Goal: Transaction & Acquisition: Book appointment/travel/reservation

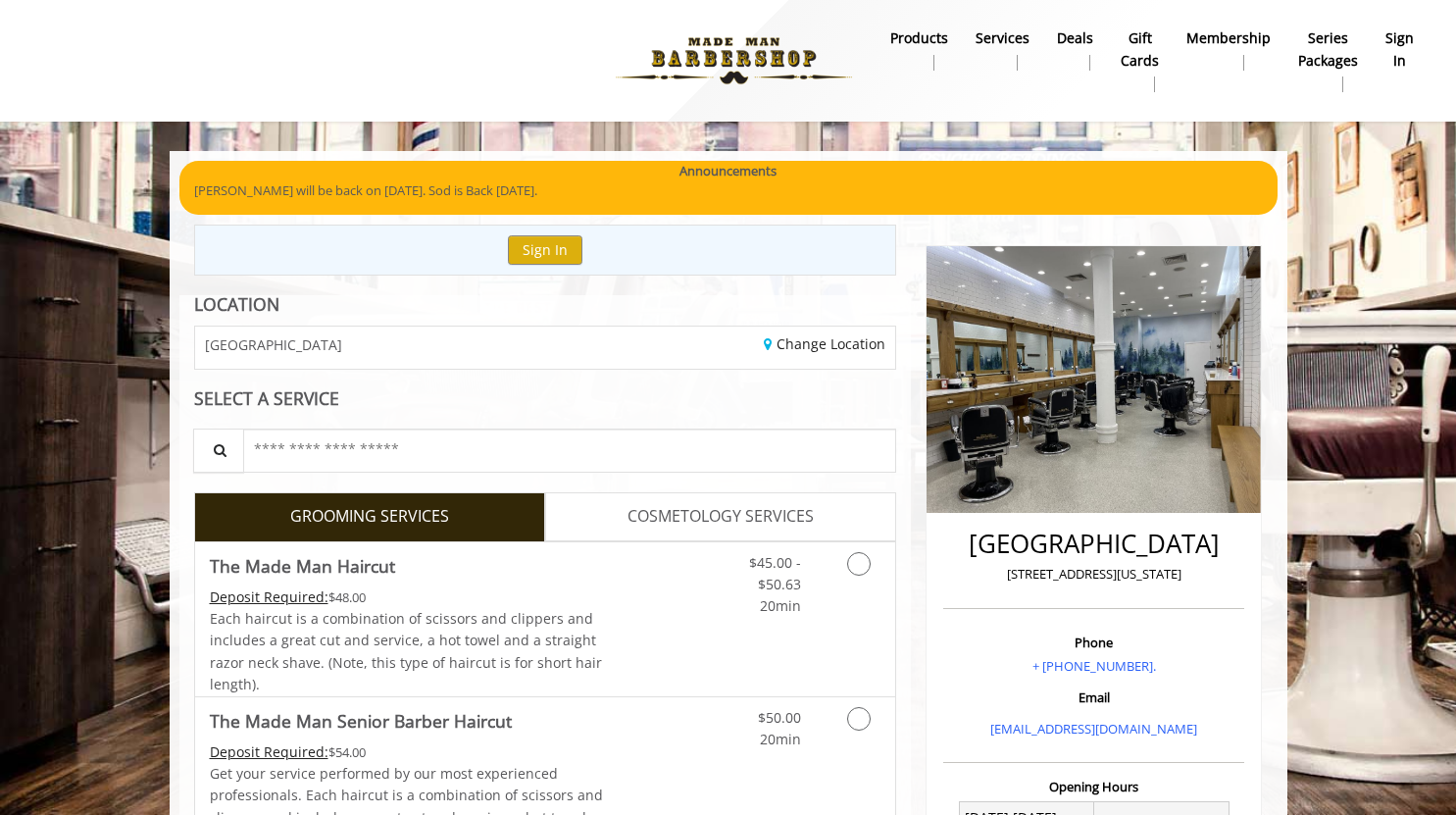
scroll to position [345, 0]
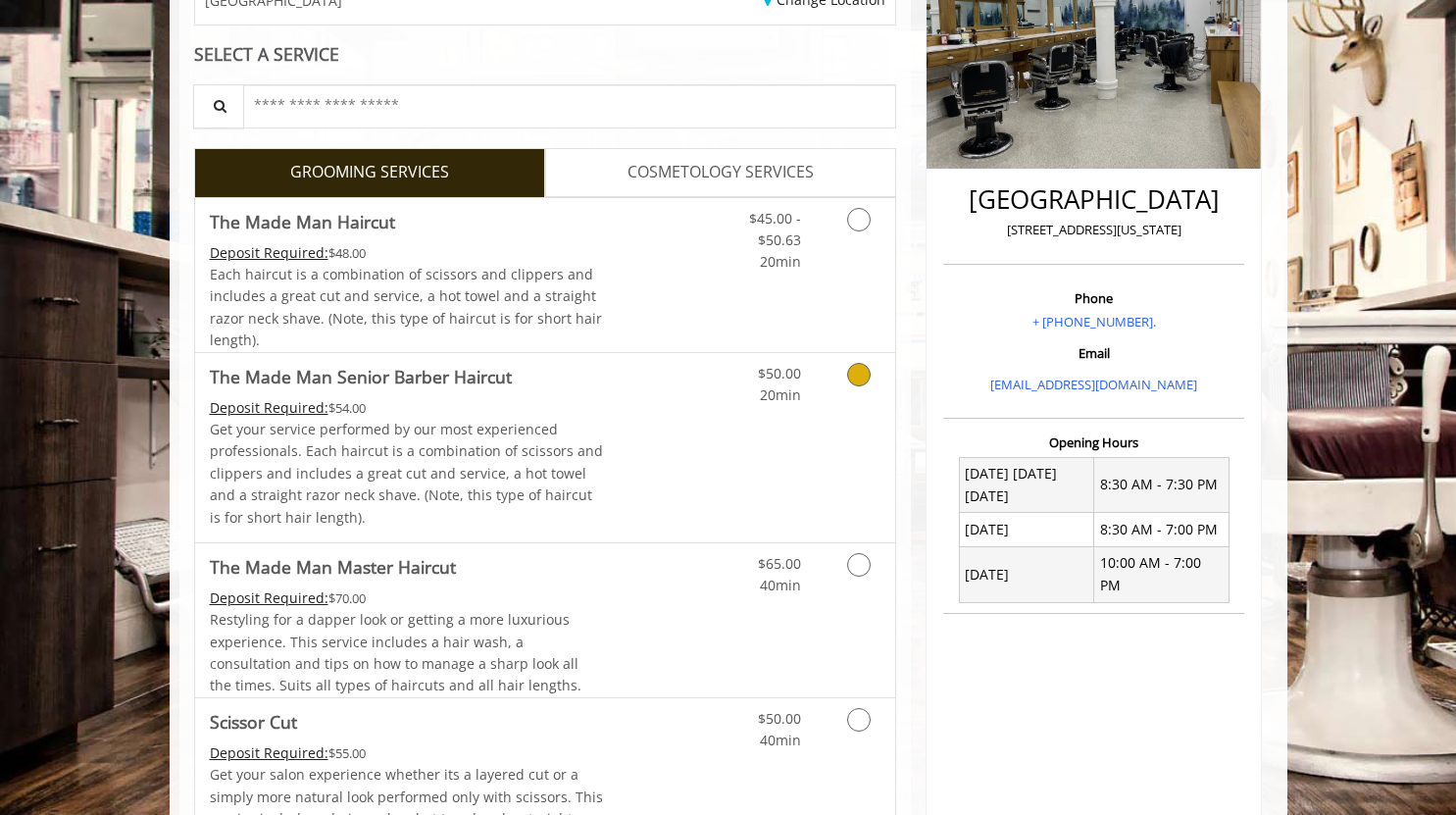
click at [616, 451] on link "Discounted Price" at bounding box center [661, 448] width 117 height 190
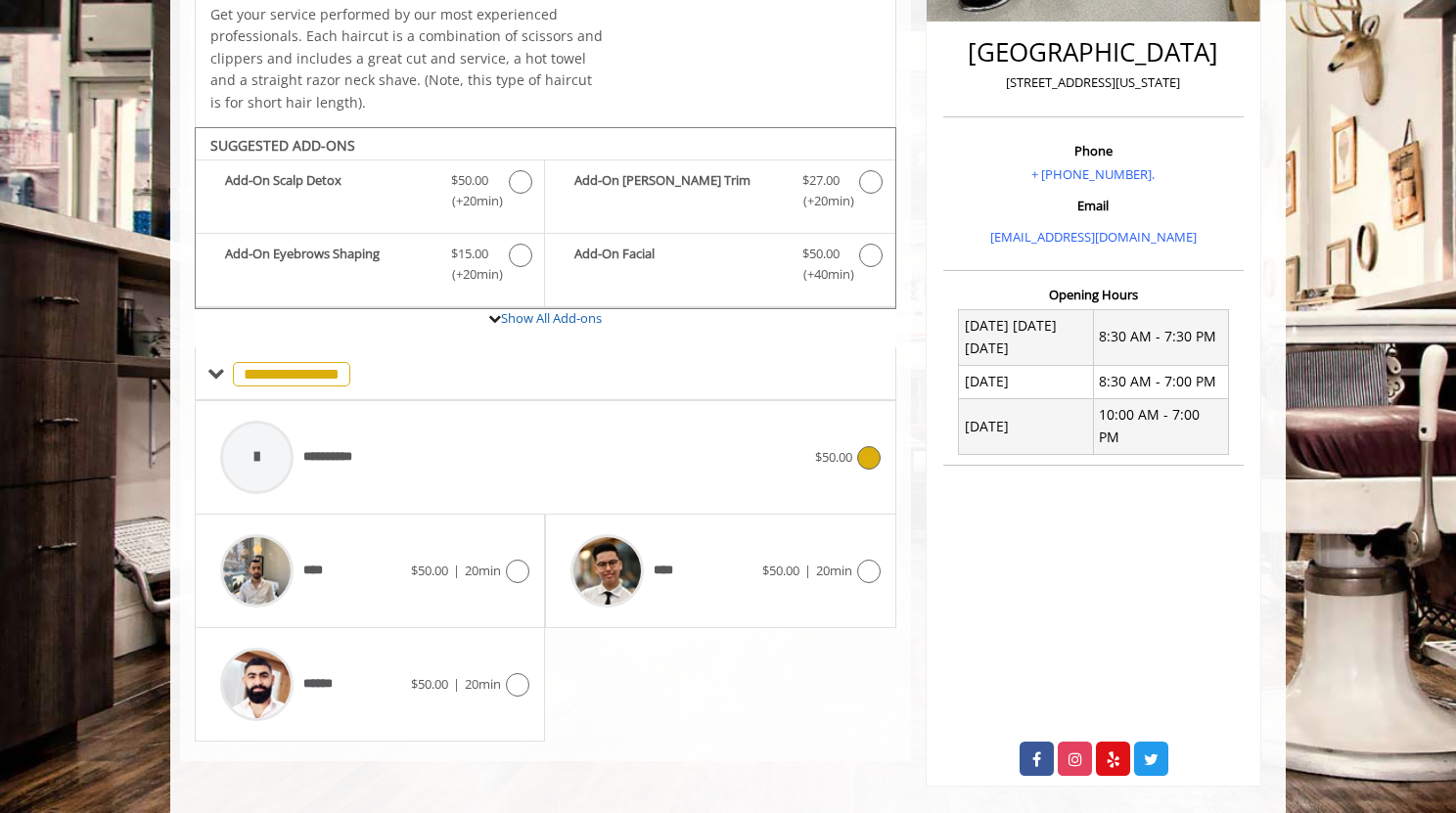
scroll to position [488, 0]
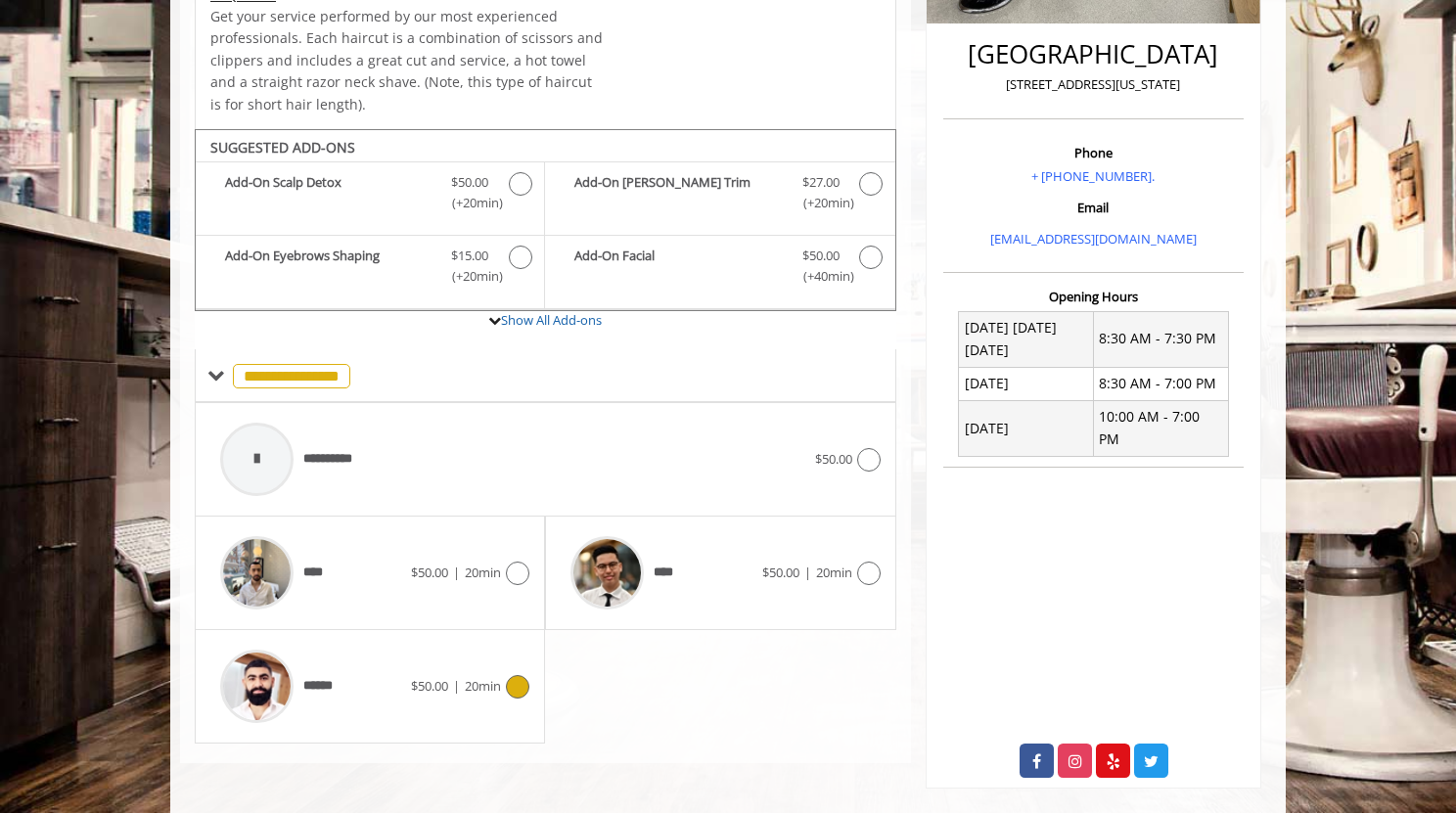
click at [506, 677] on div at bounding box center [514, 687] width 28 height 24
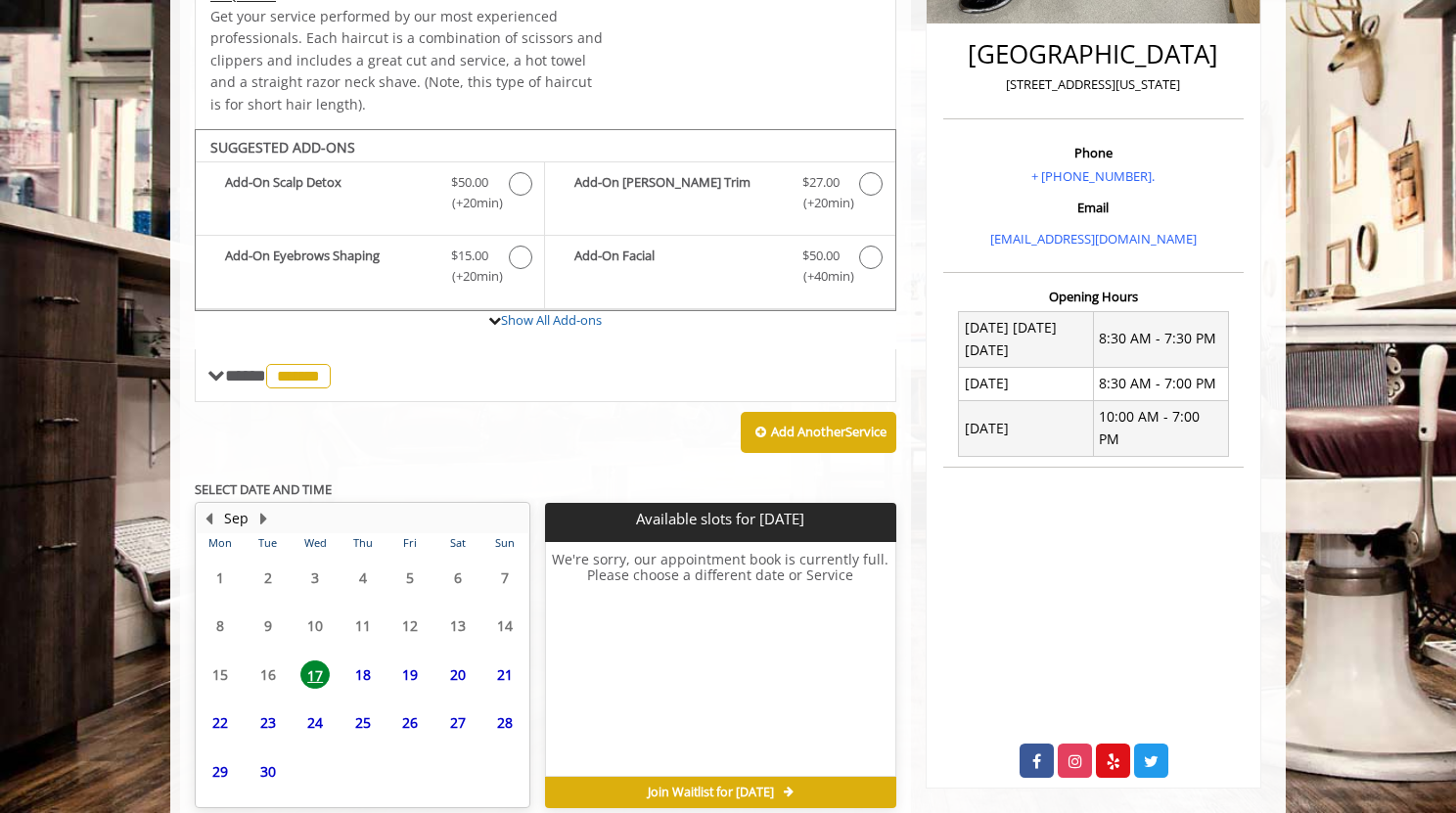
scroll to position [579, 0]
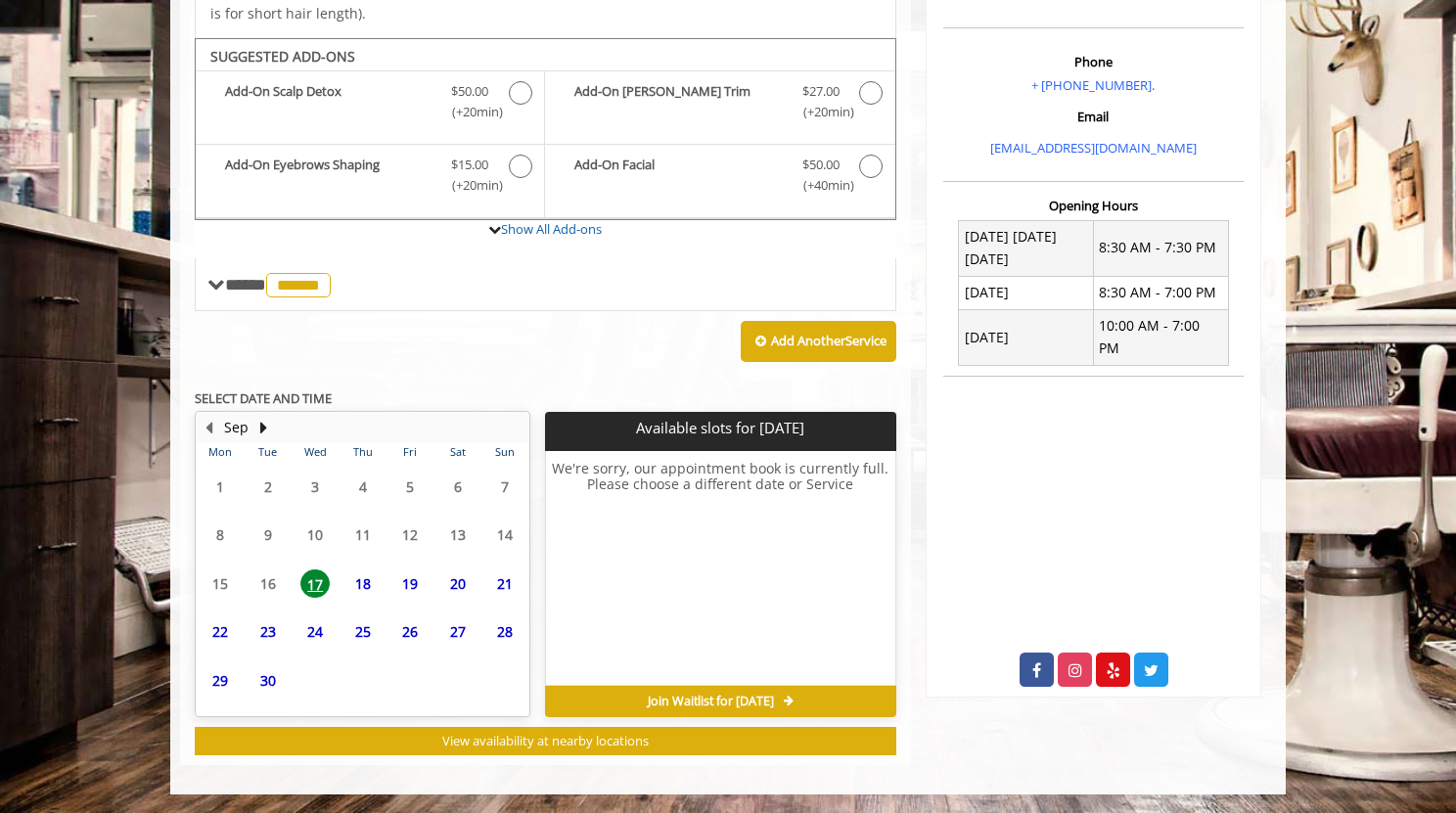
click at [373, 584] on span "18" at bounding box center [364, 583] width 29 height 28
click at [413, 584] on span "19" at bounding box center [411, 583] width 29 height 28
click at [439, 588] on div "20" at bounding box center [457, 583] width 39 height 28
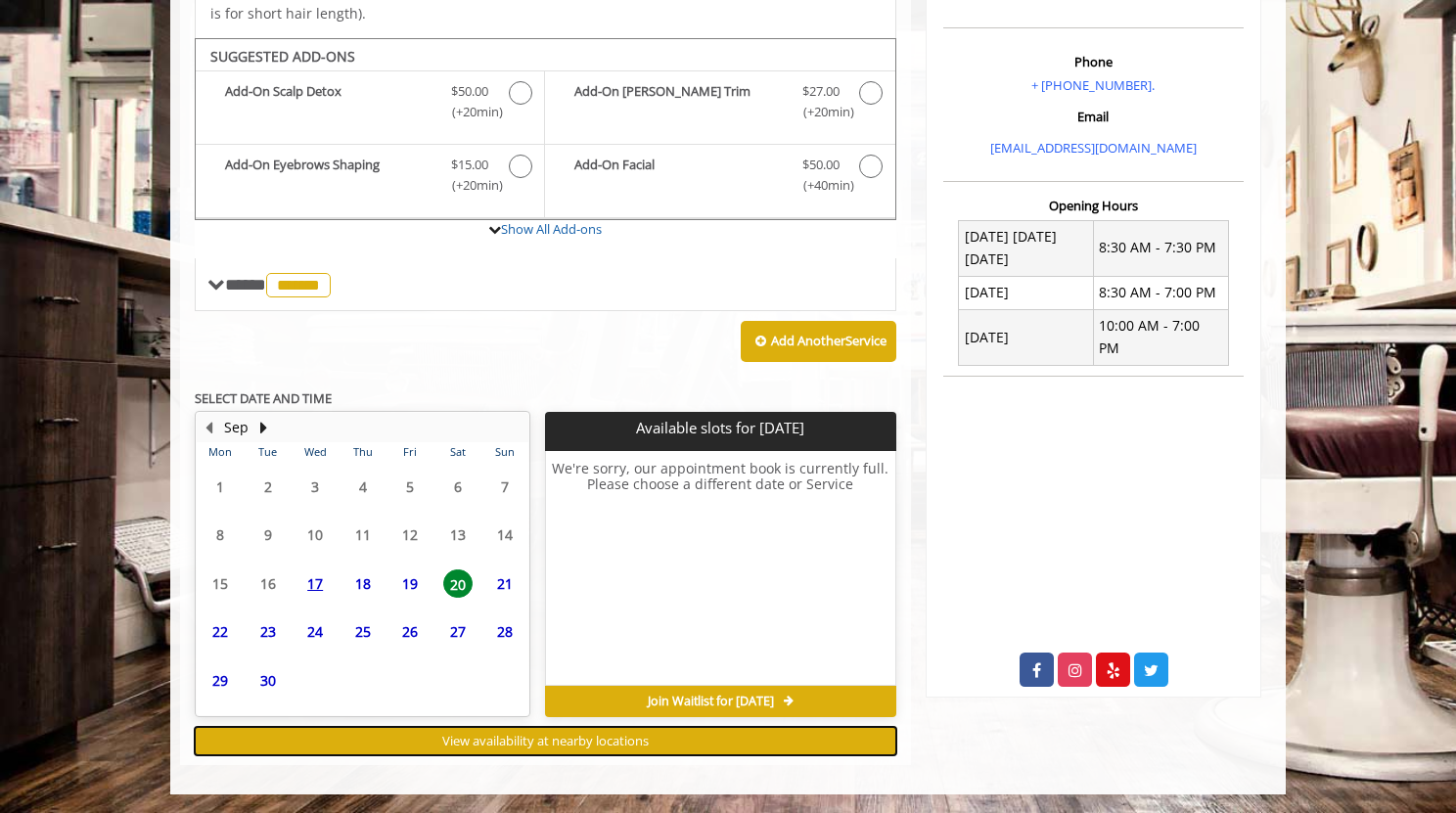
click at [449, 737] on span "View availability at nearby locations" at bounding box center [545, 741] width 207 height 18
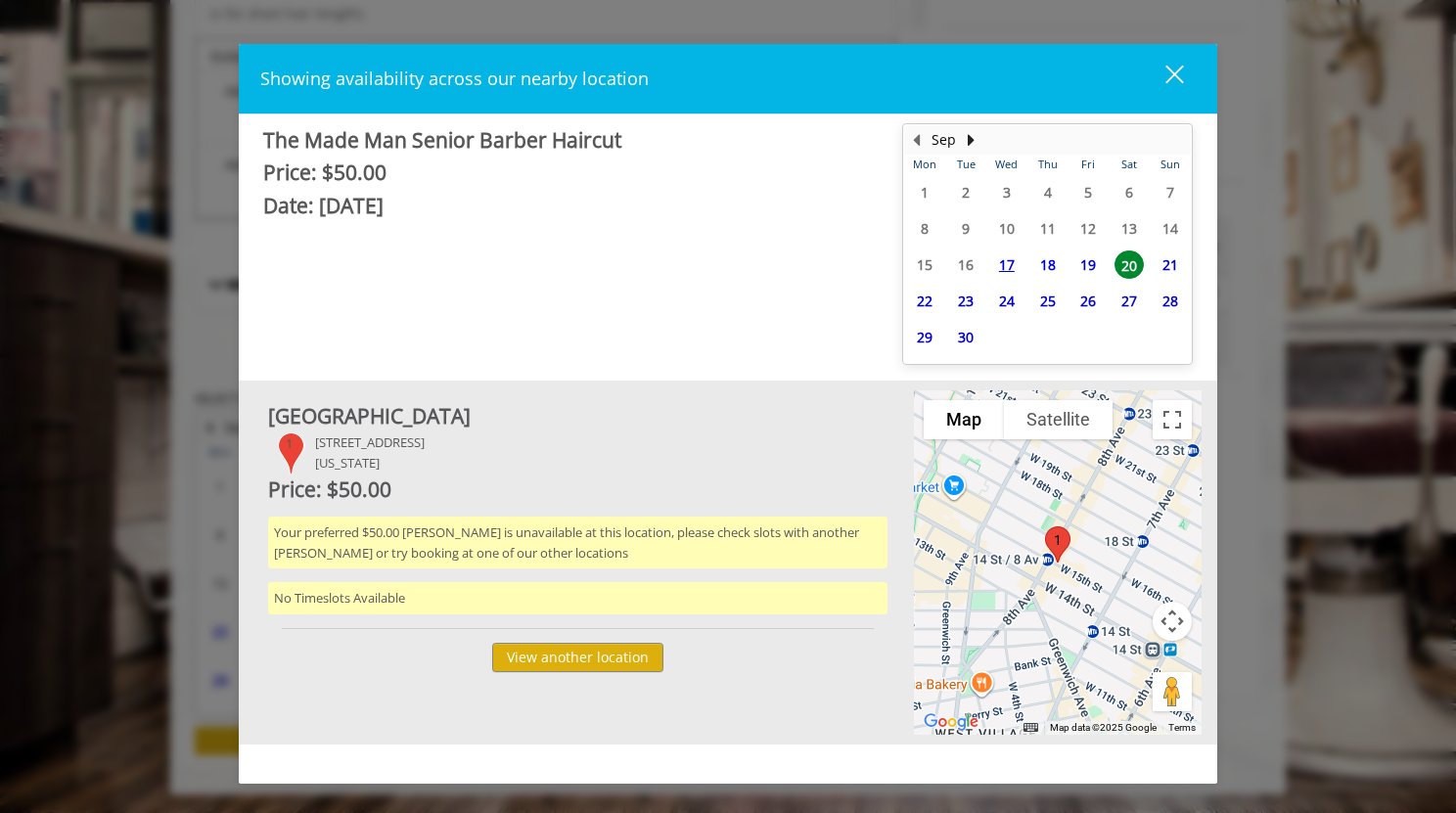
click at [150, 354] on div "Showing availability across our nearby location close The Made Man Senior Barbe…" at bounding box center [728, 406] width 1456 height 813
click at [588, 661] on button "View another location" at bounding box center [577, 656] width 171 height 28
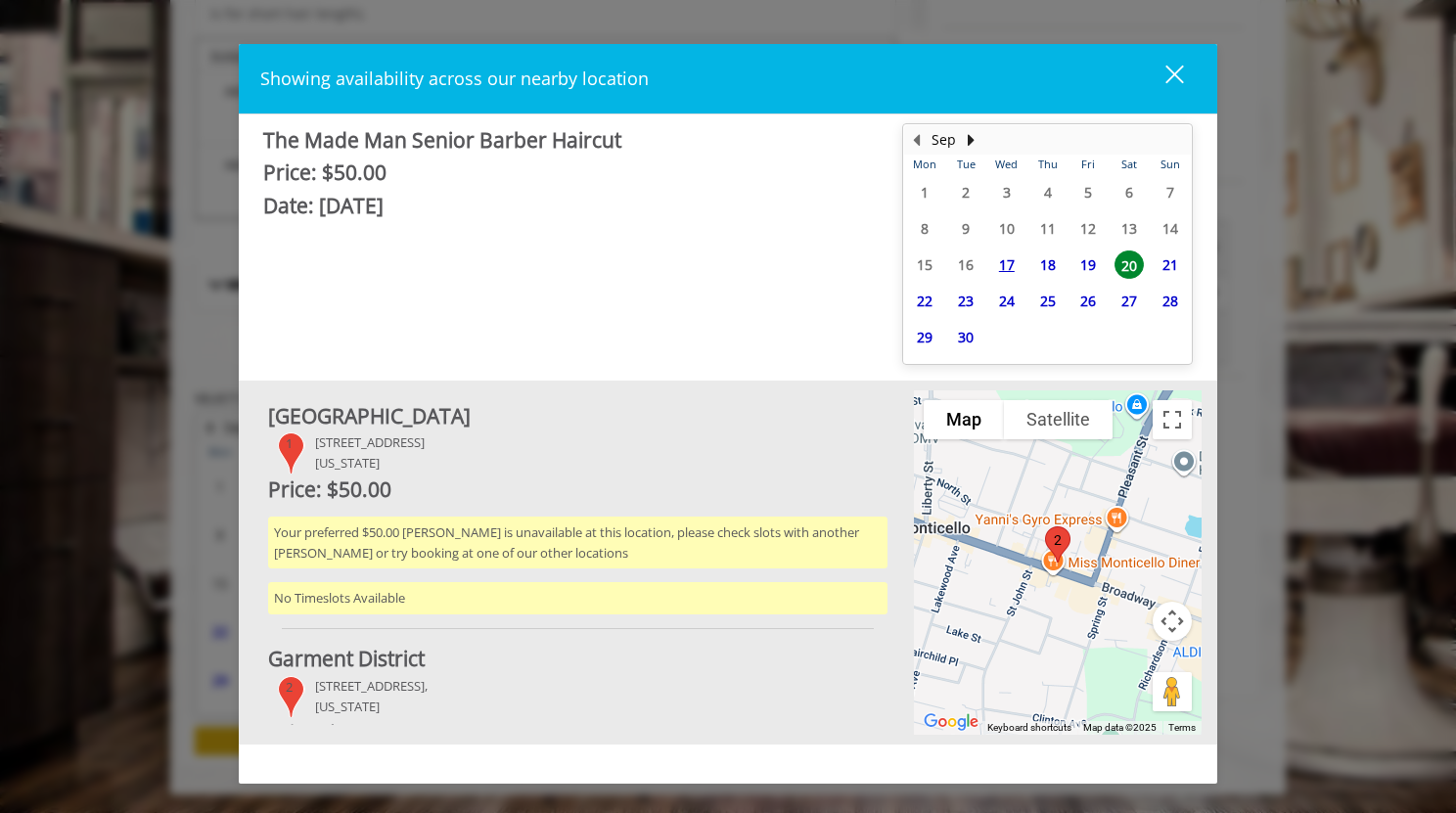
scroll to position [190, 0]
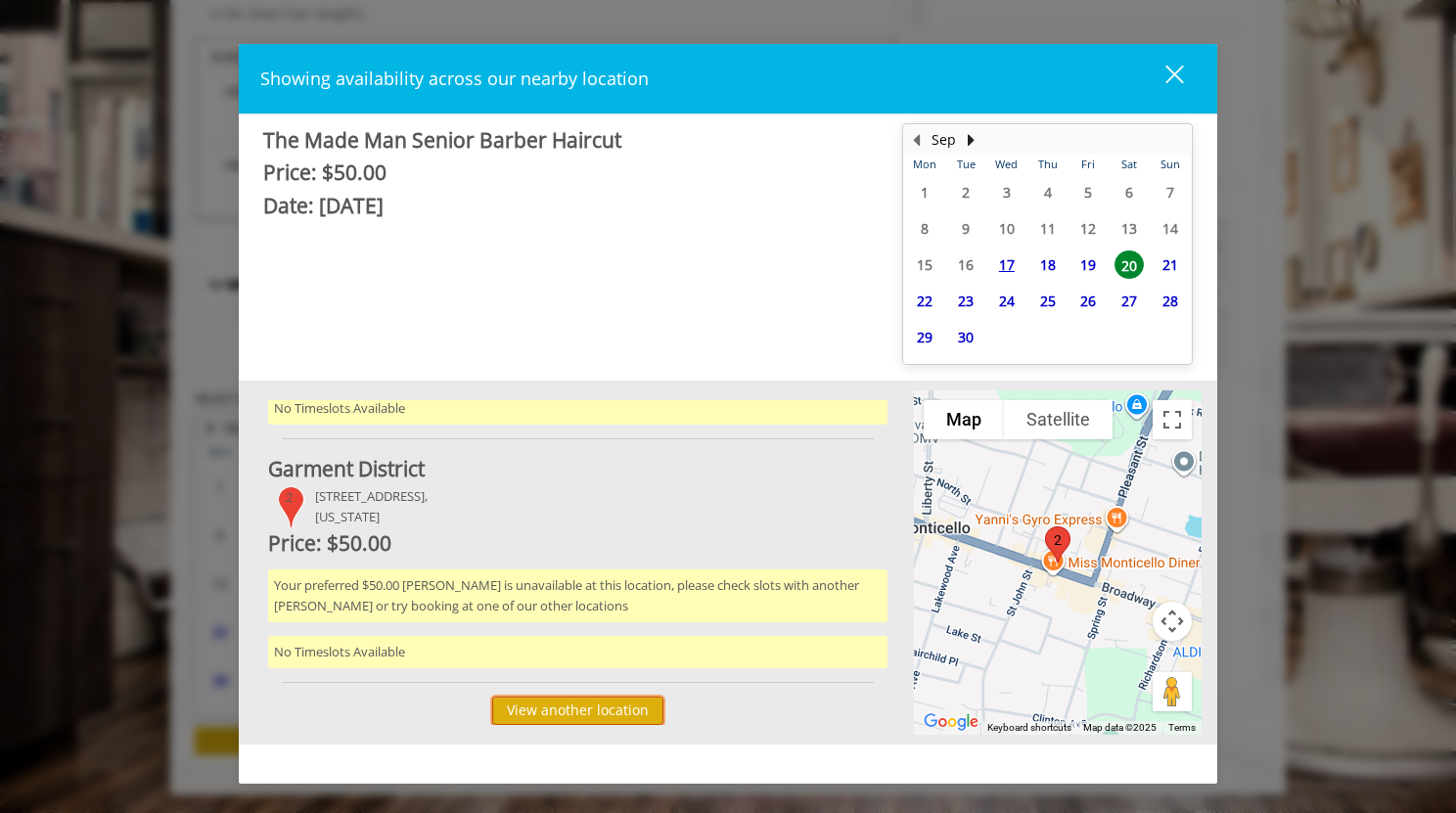
click at [579, 696] on button "View another location" at bounding box center [577, 710] width 171 height 28
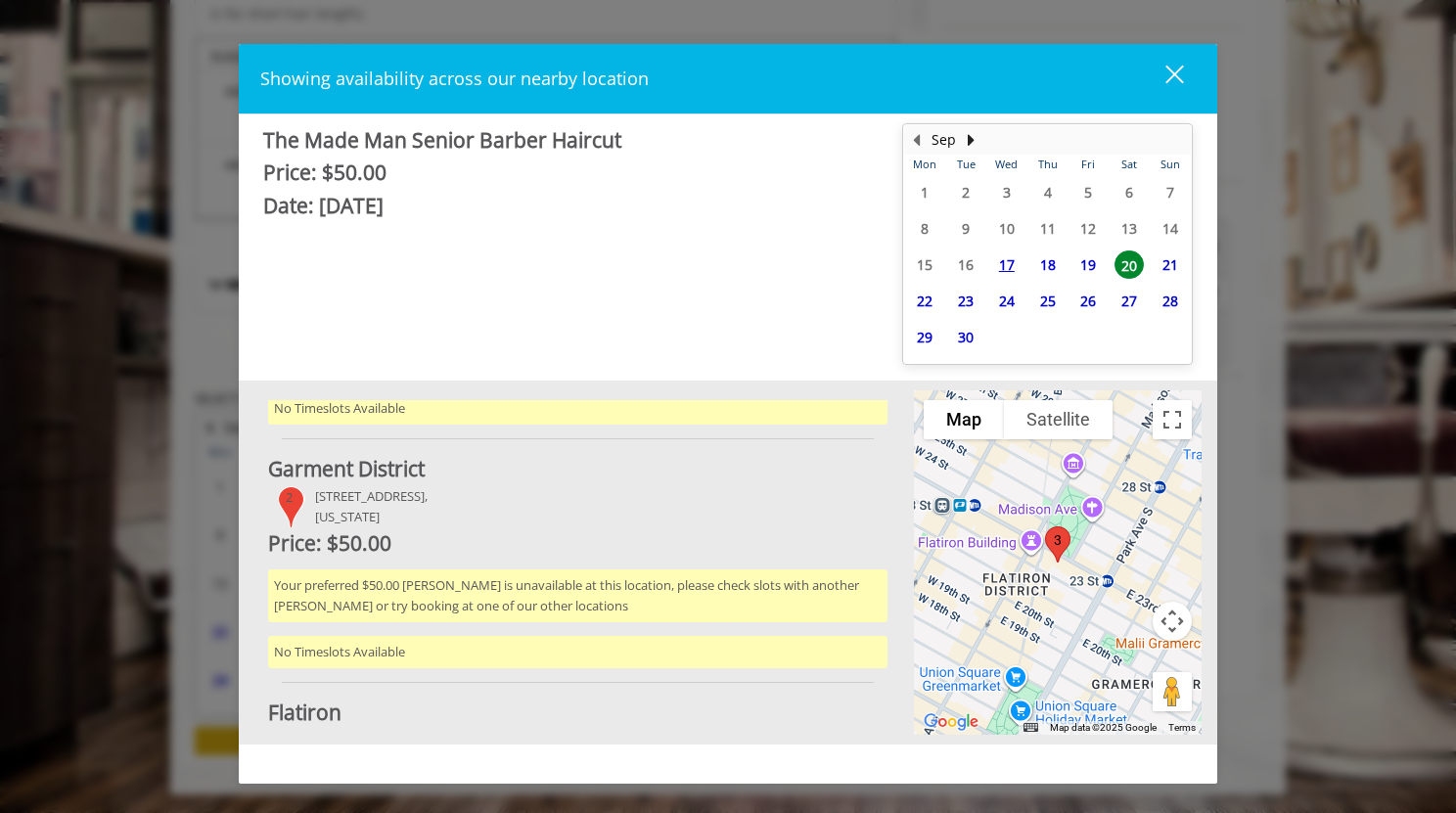
scroll to position [432, 0]
click at [1179, 63] on button "close" at bounding box center [1163, 78] width 67 height 40
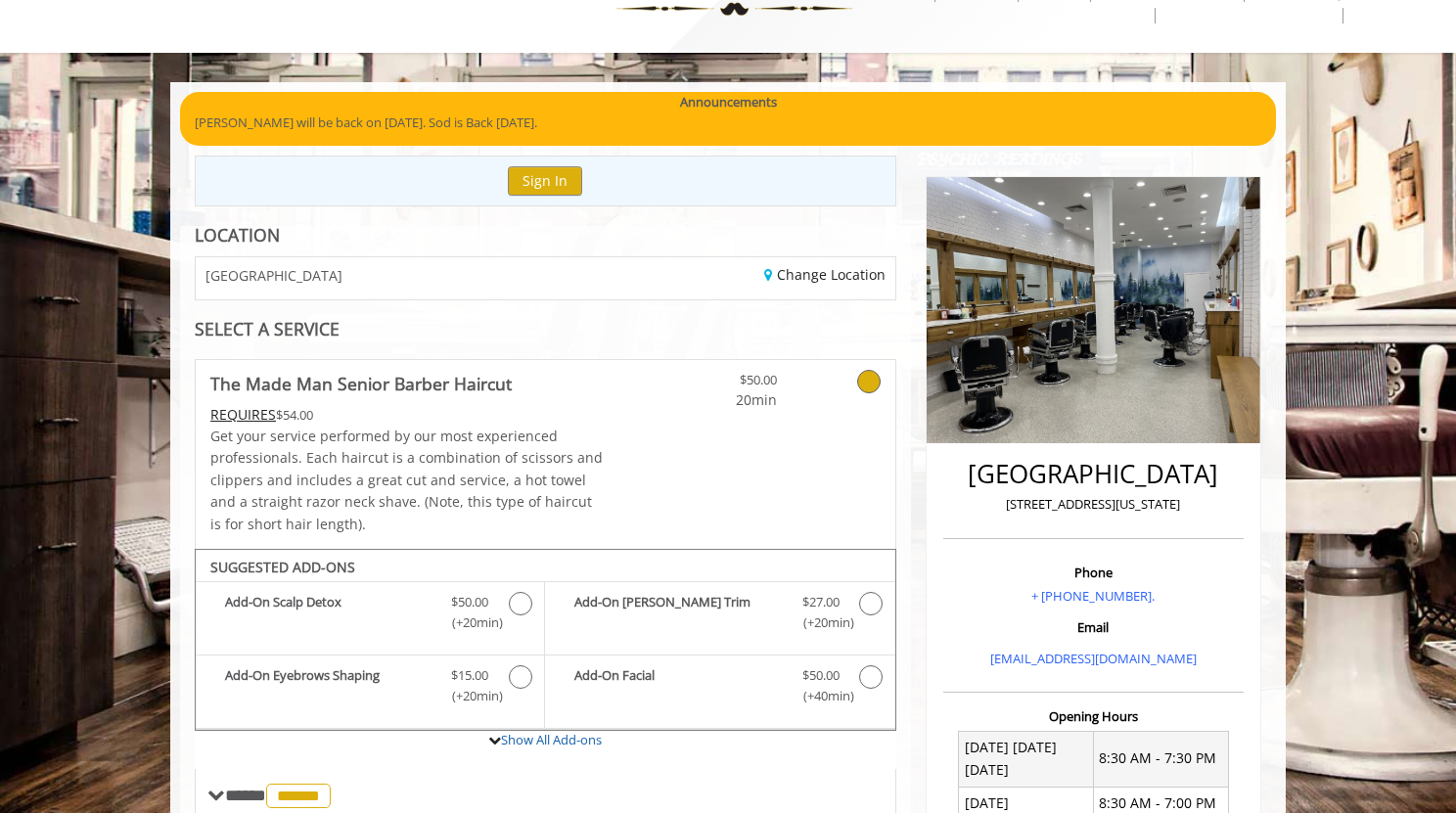
scroll to position [0, 0]
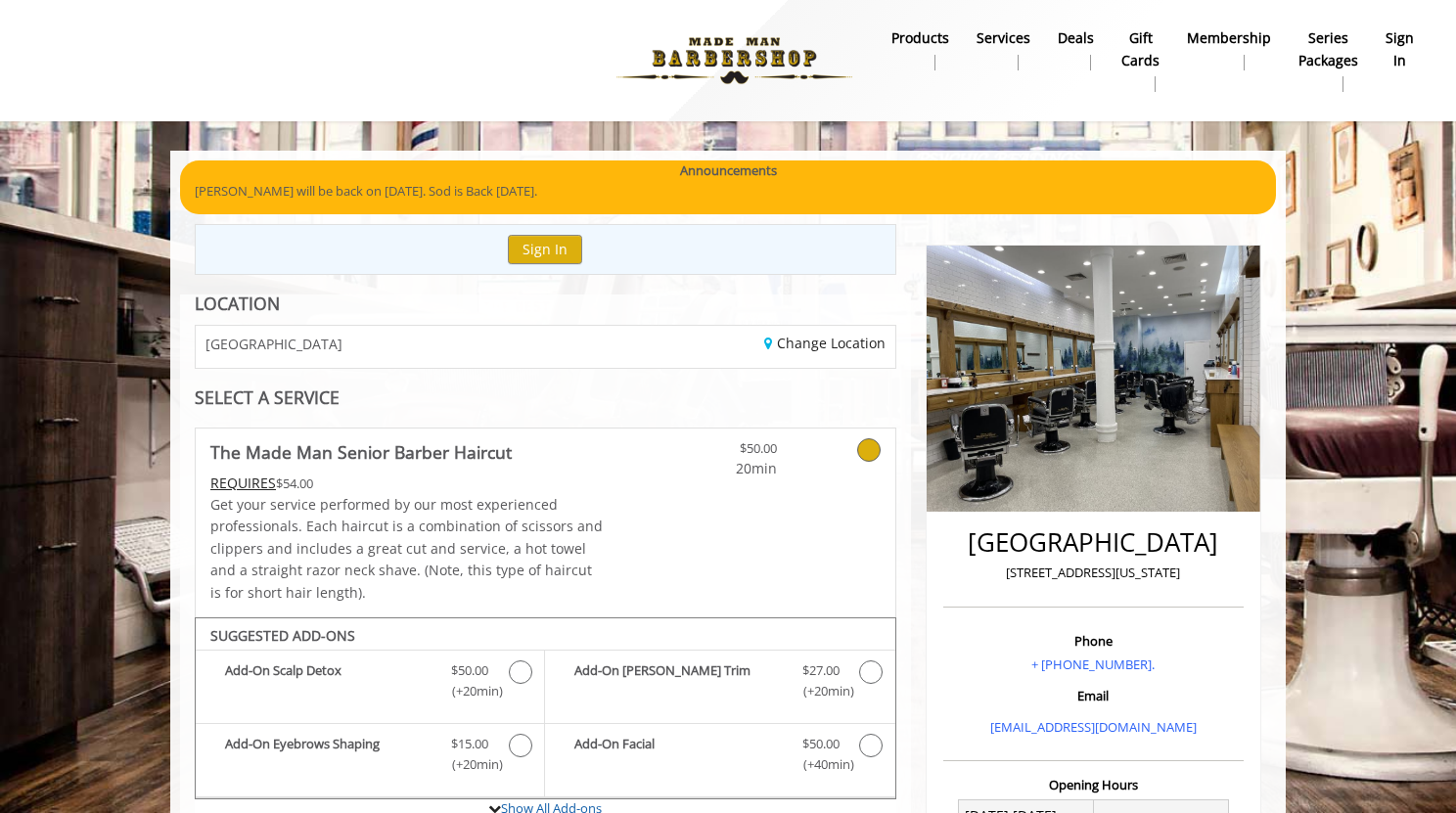
click at [248, 342] on span "GREENWICH VILLAGE" at bounding box center [274, 344] width 137 height 15
click at [704, 60] on img at bounding box center [734, 61] width 269 height 108
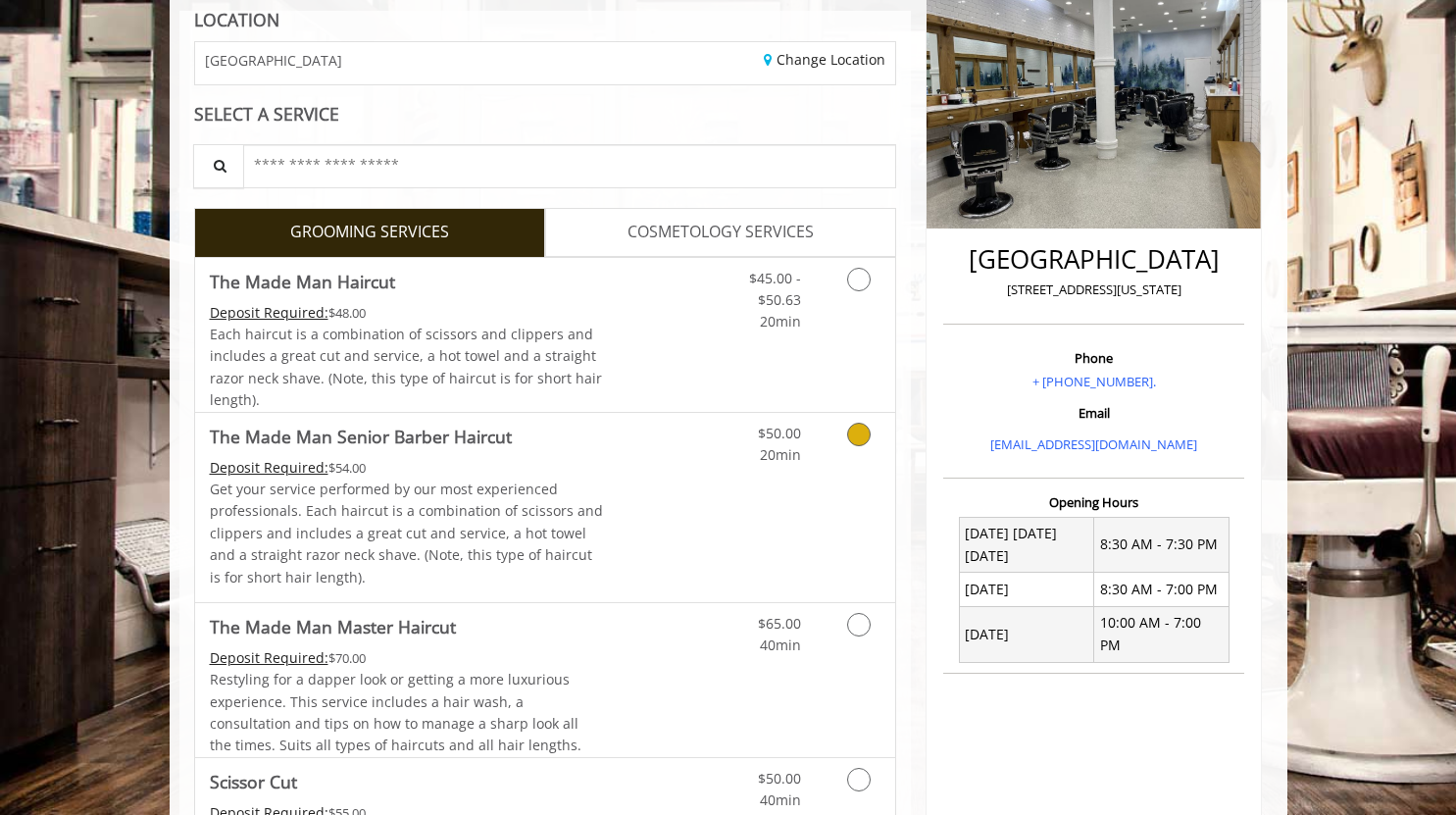
scroll to position [286, 0]
click at [533, 489] on p "Get your service performed by our most experienced professionals. Each haircut …" at bounding box center [407, 532] width 395 height 110
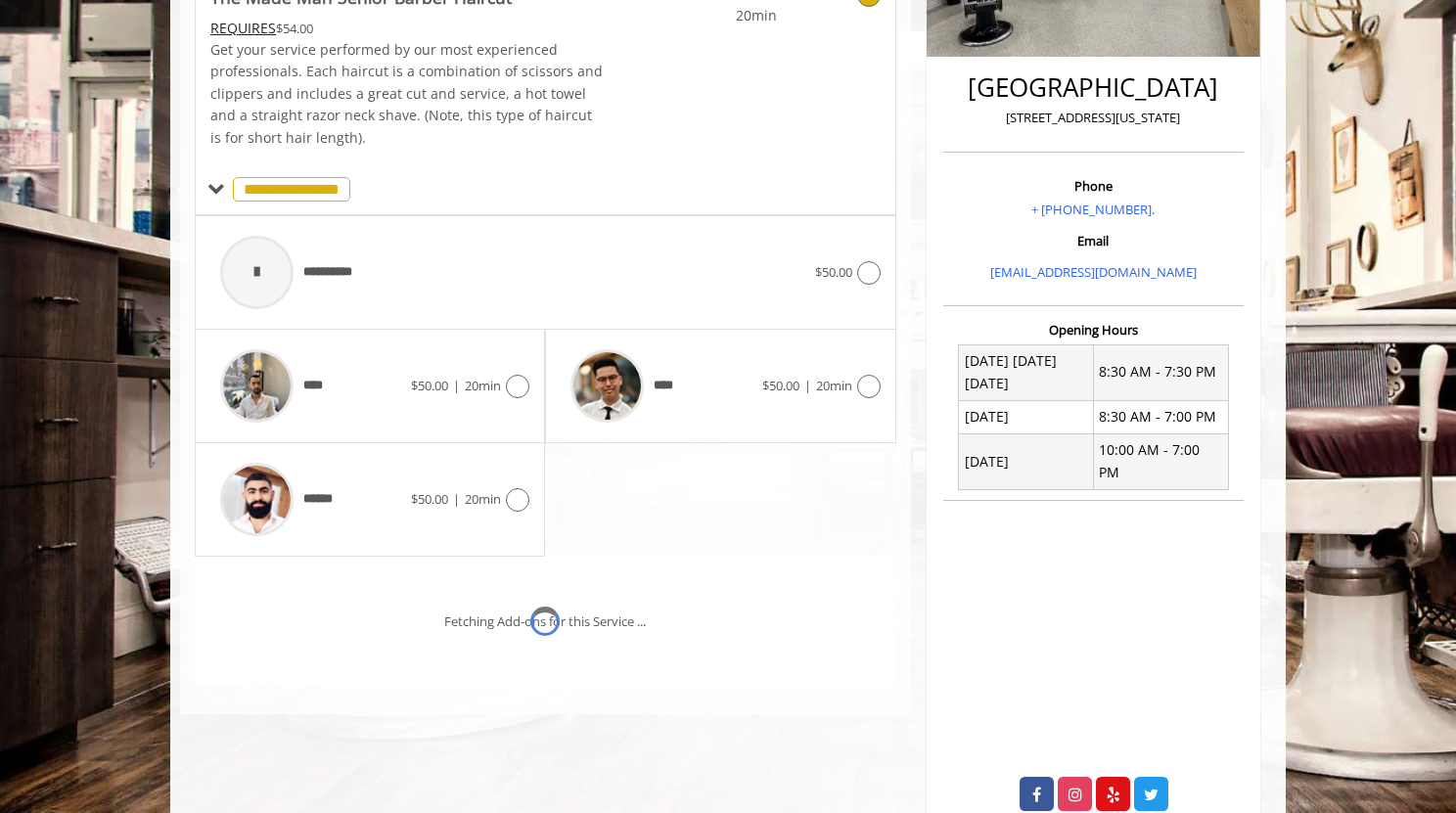
scroll to position [490, 0]
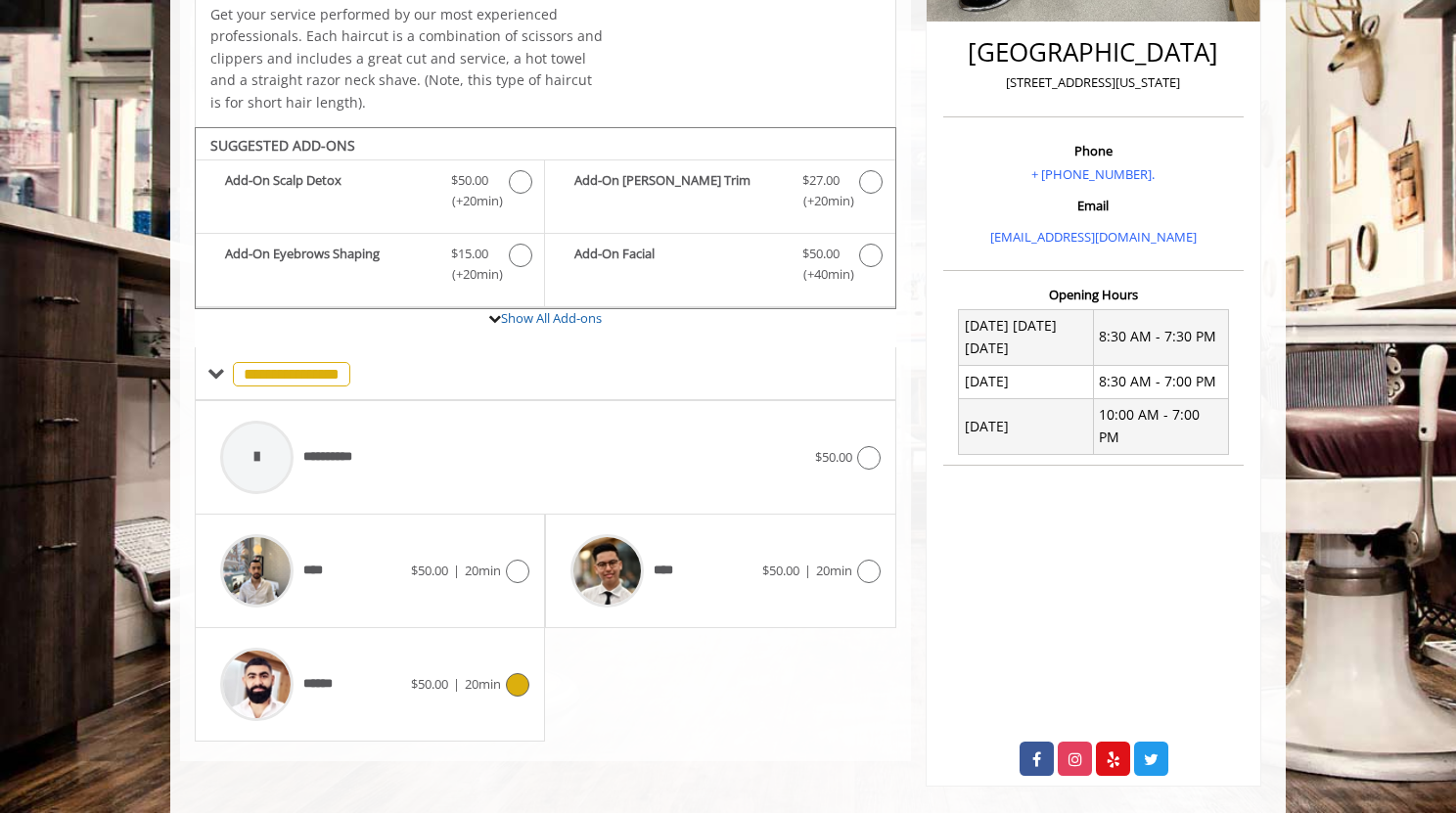
click at [398, 662] on div "******" at bounding box center [311, 684] width 201 height 93
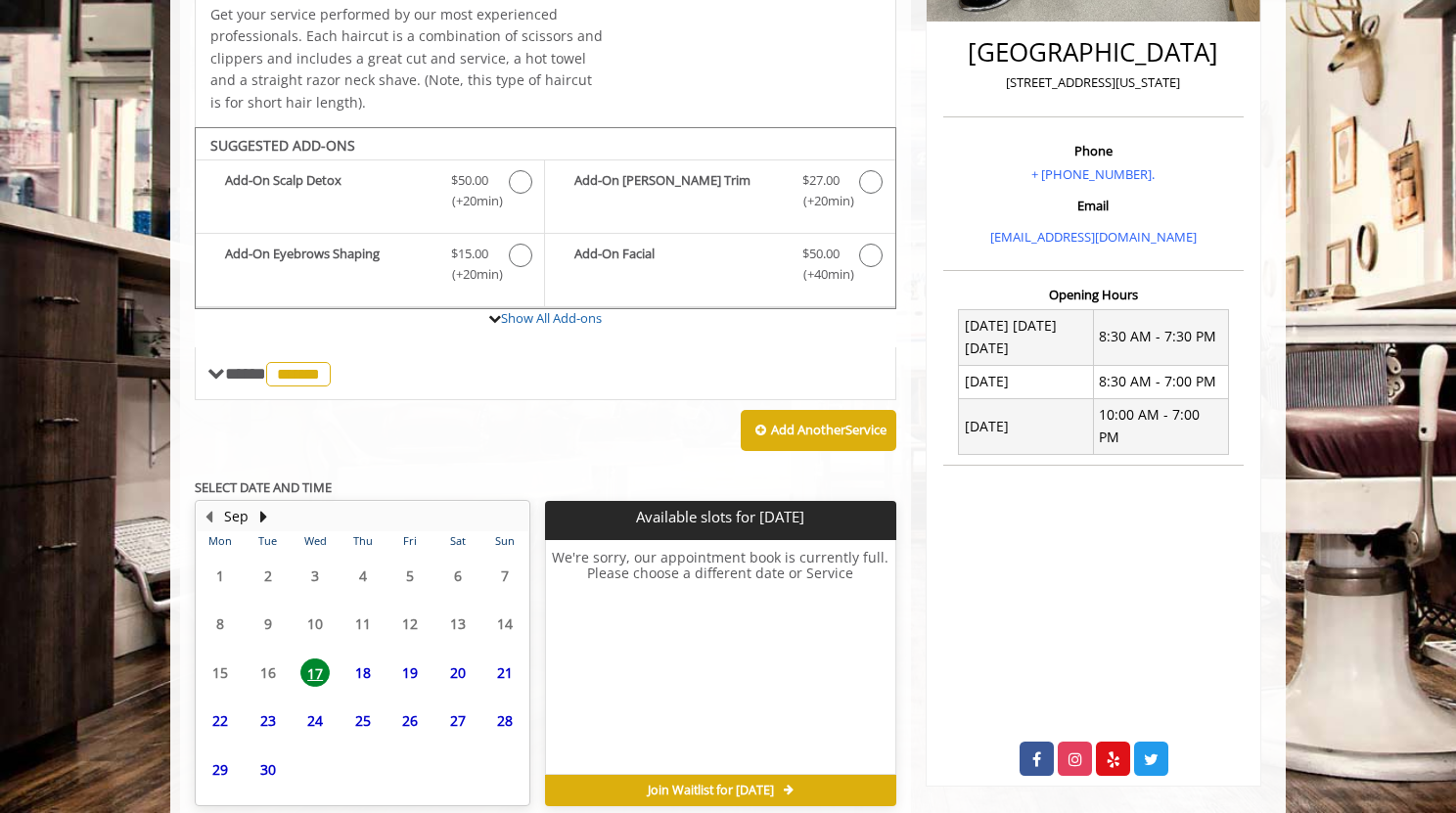
scroll to position [579, 0]
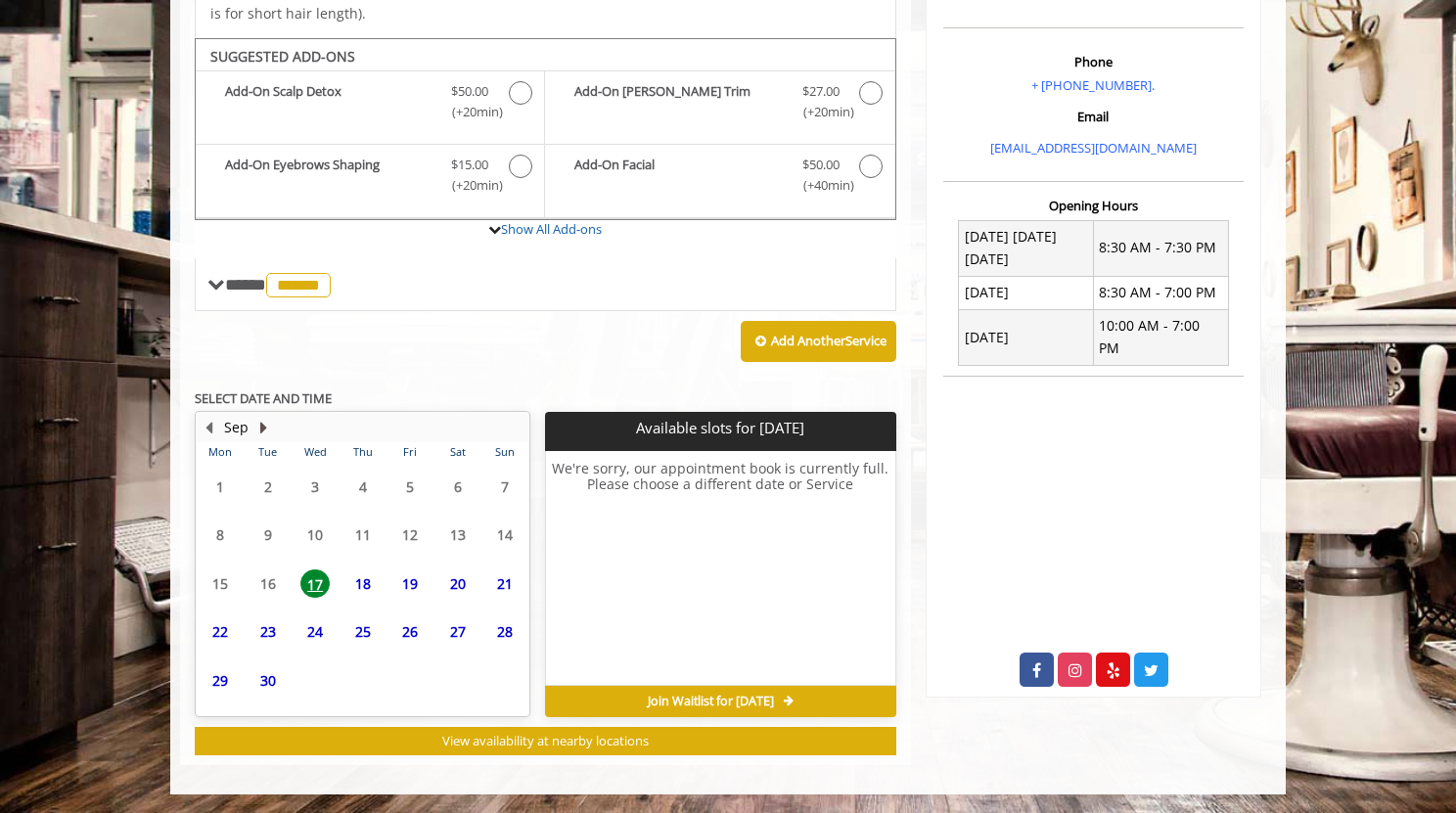
click at [264, 428] on button "Next Month" at bounding box center [264, 427] width 16 height 22
click at [313, 545] on span "8" at bounding box center [315, 534] width 29 height 28
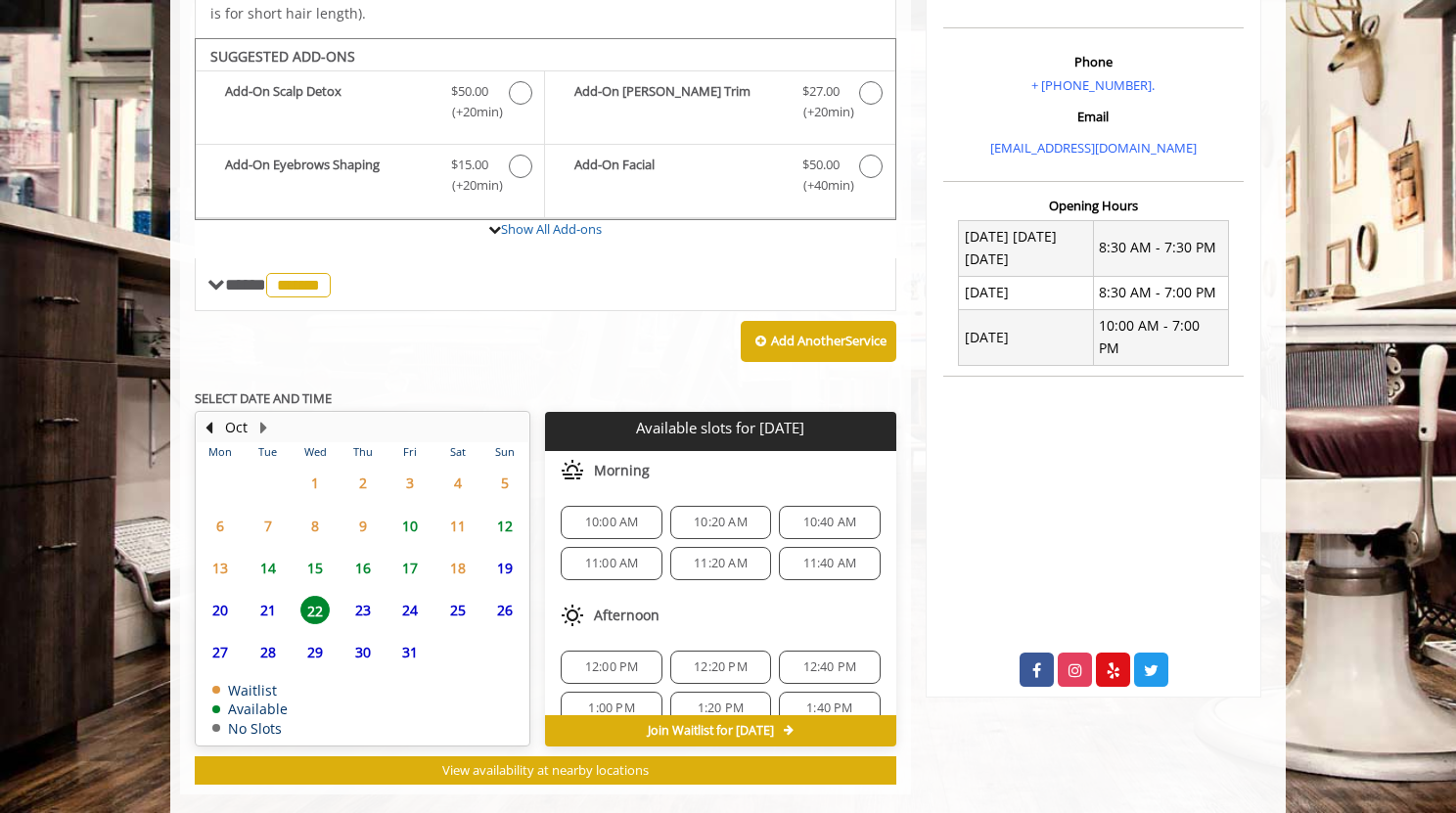
scroll to position [608, 0]
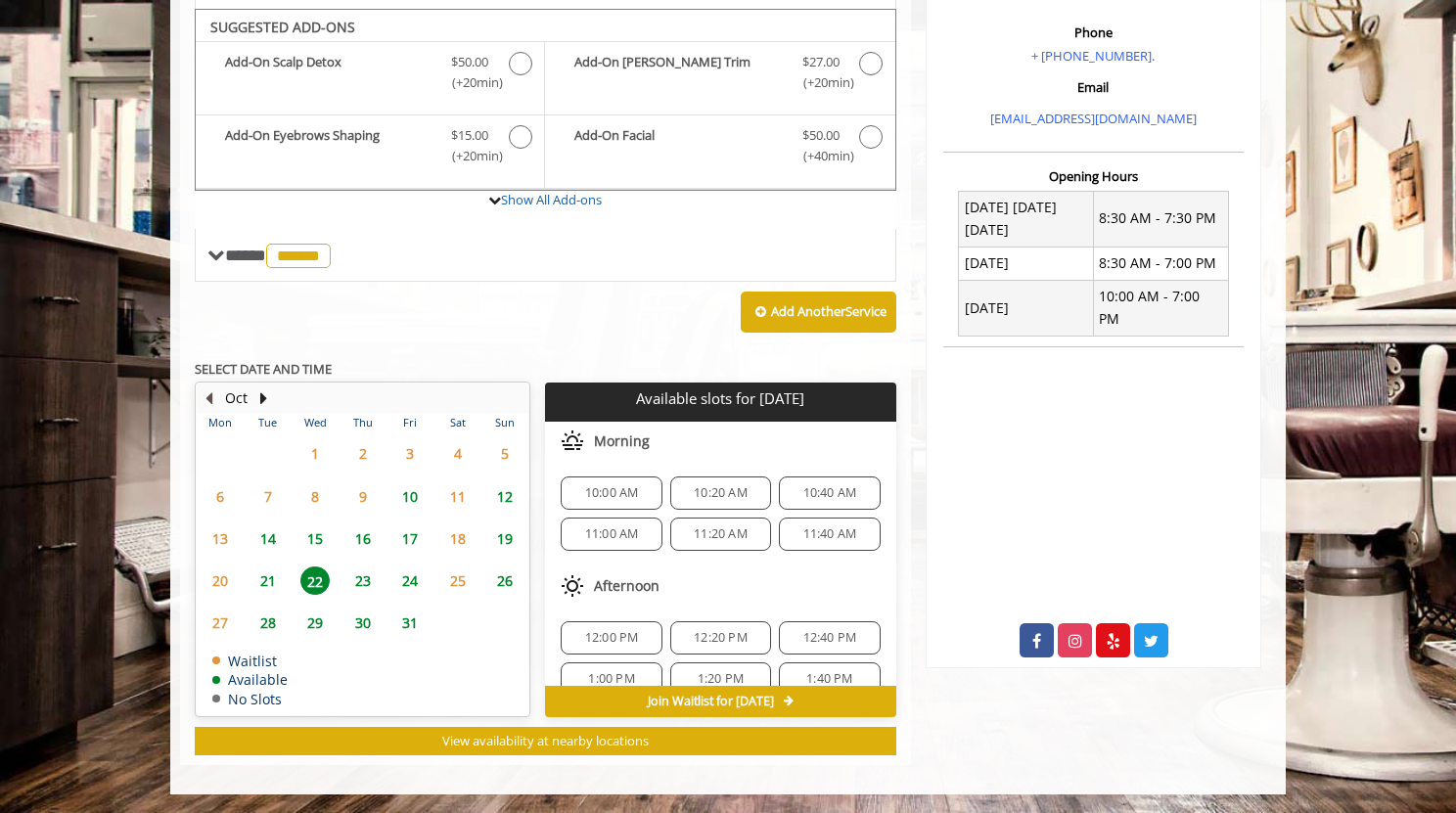
click at [213, 400] on button "Previous Month" at bounding box center [209, 399] width 16 height 22
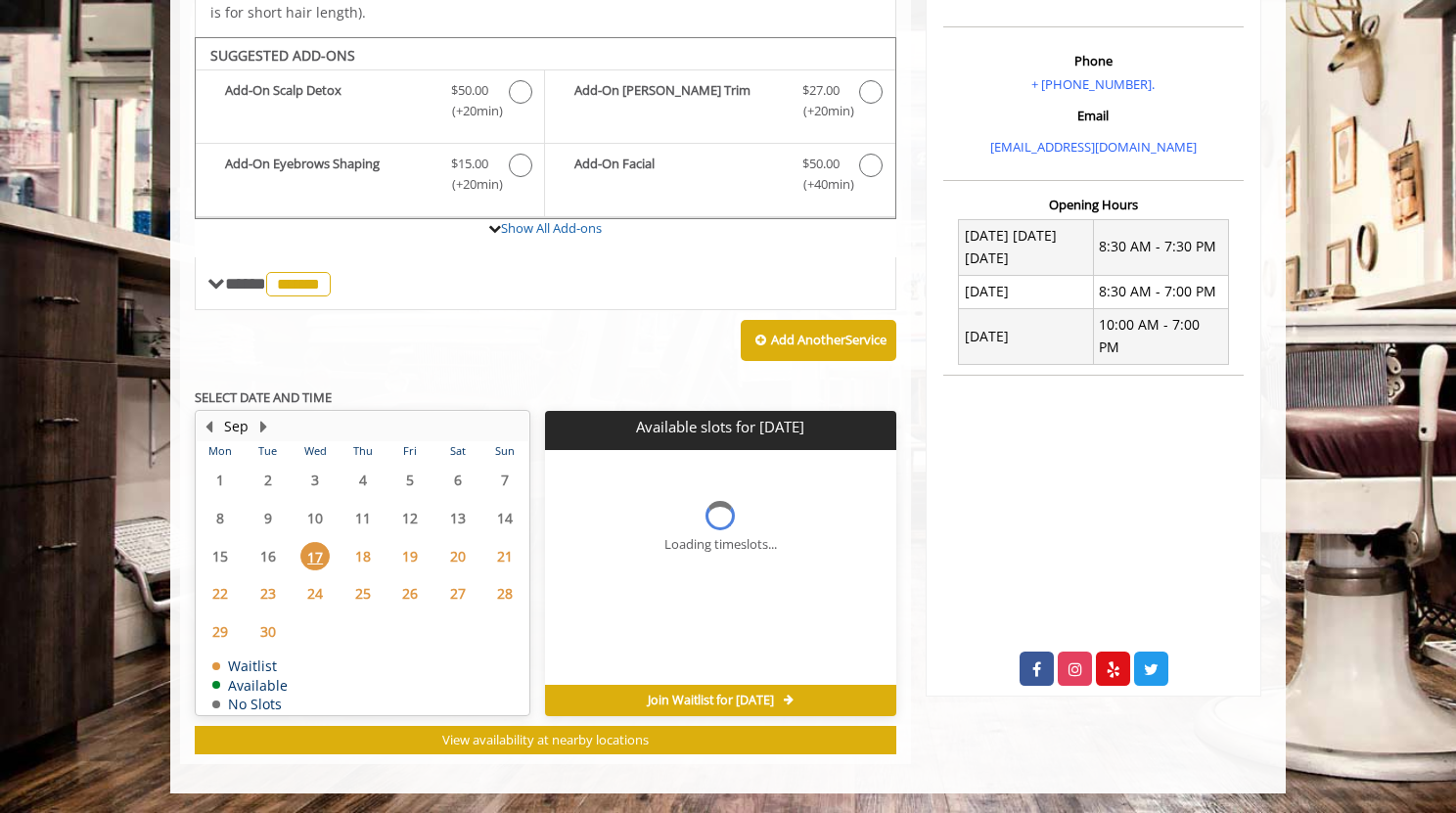
scroll to position [579, 0]
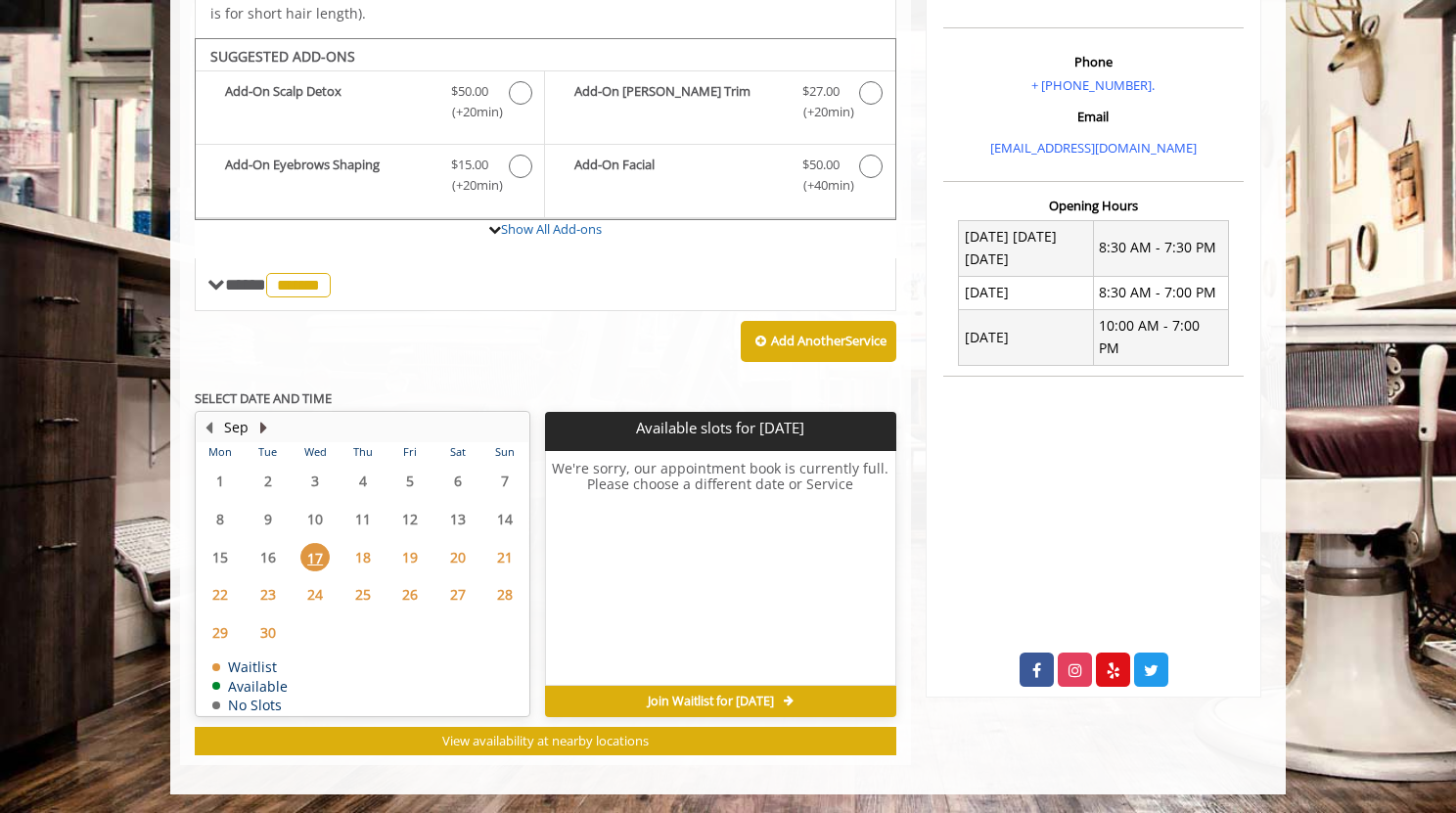
click at [262, 424] on button "Next Month" at bounding box center [264, 427] width 16 height 22
click at [213, 431] on button "Previous Month" at bounding box center [209, 427] width 16 height 22
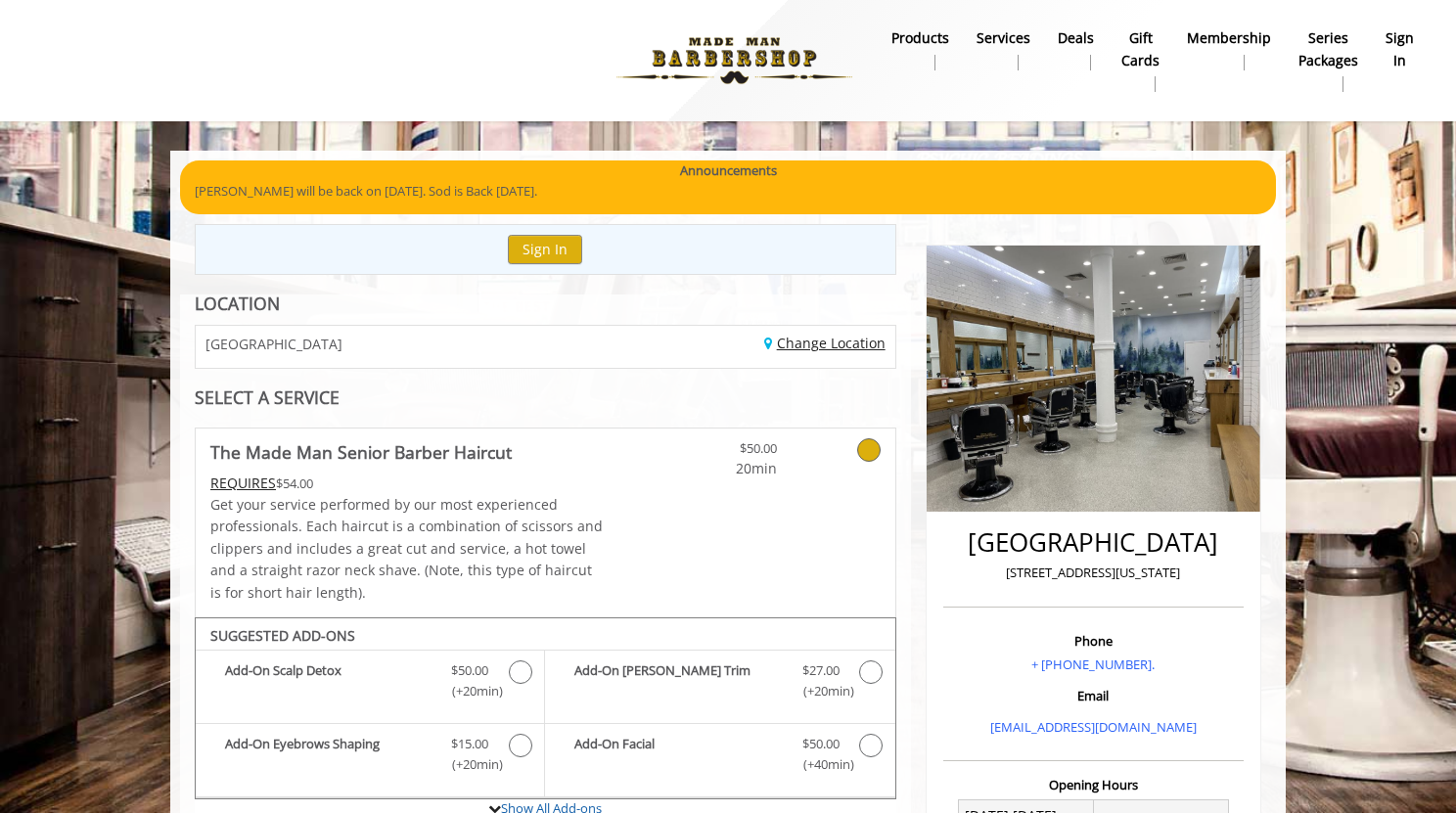
click at [801, 342] on link "Change Location" at bounding box center [825, 343] width 121 height 19
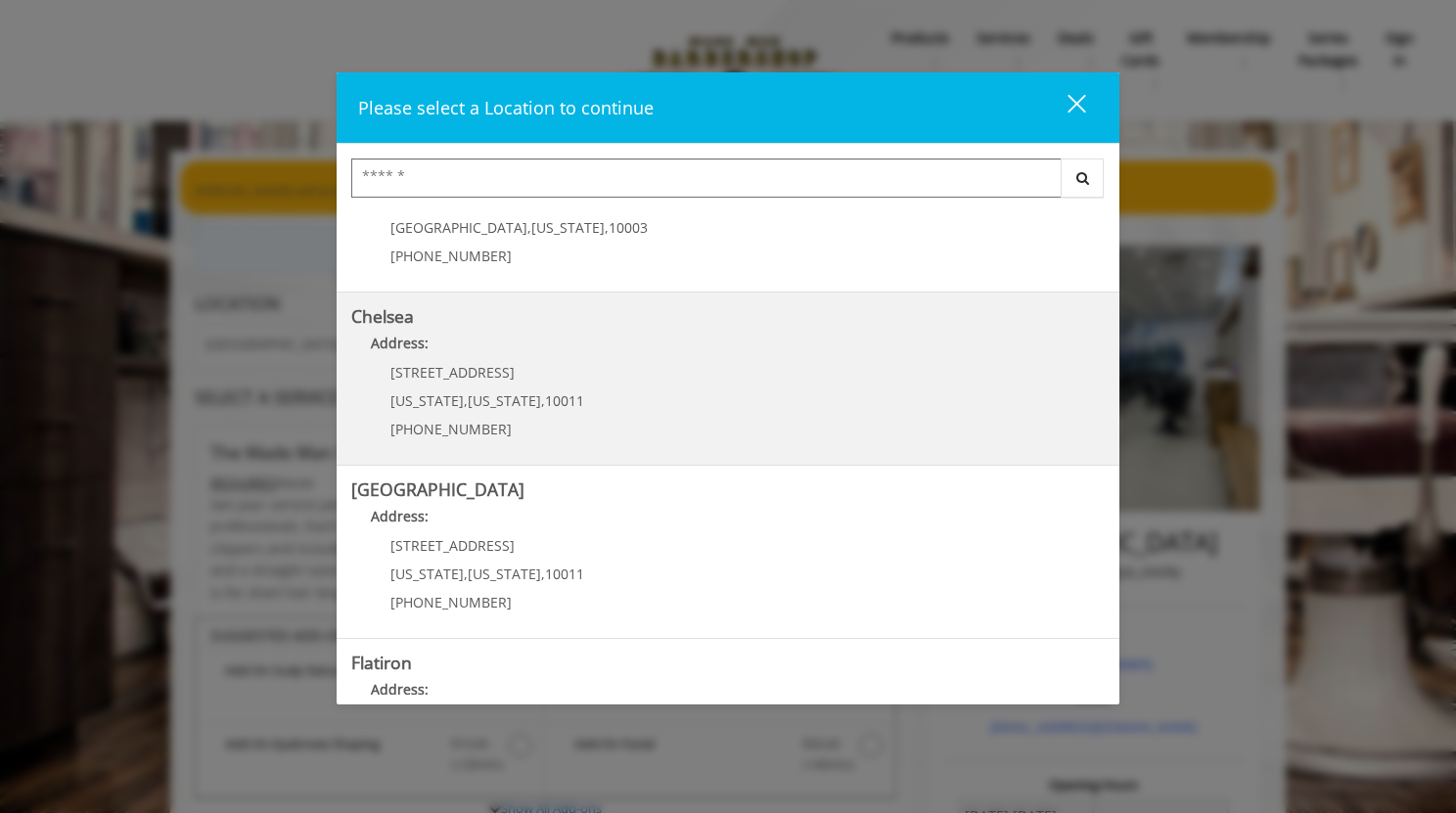
scroll to position [85, 0]
click at [655, 402] on link "Chelsea Address: 169/170 W 23rd St New York , New York , 10011 (917) 639-3902" at bounding box center [728, 381] width 753 height 143
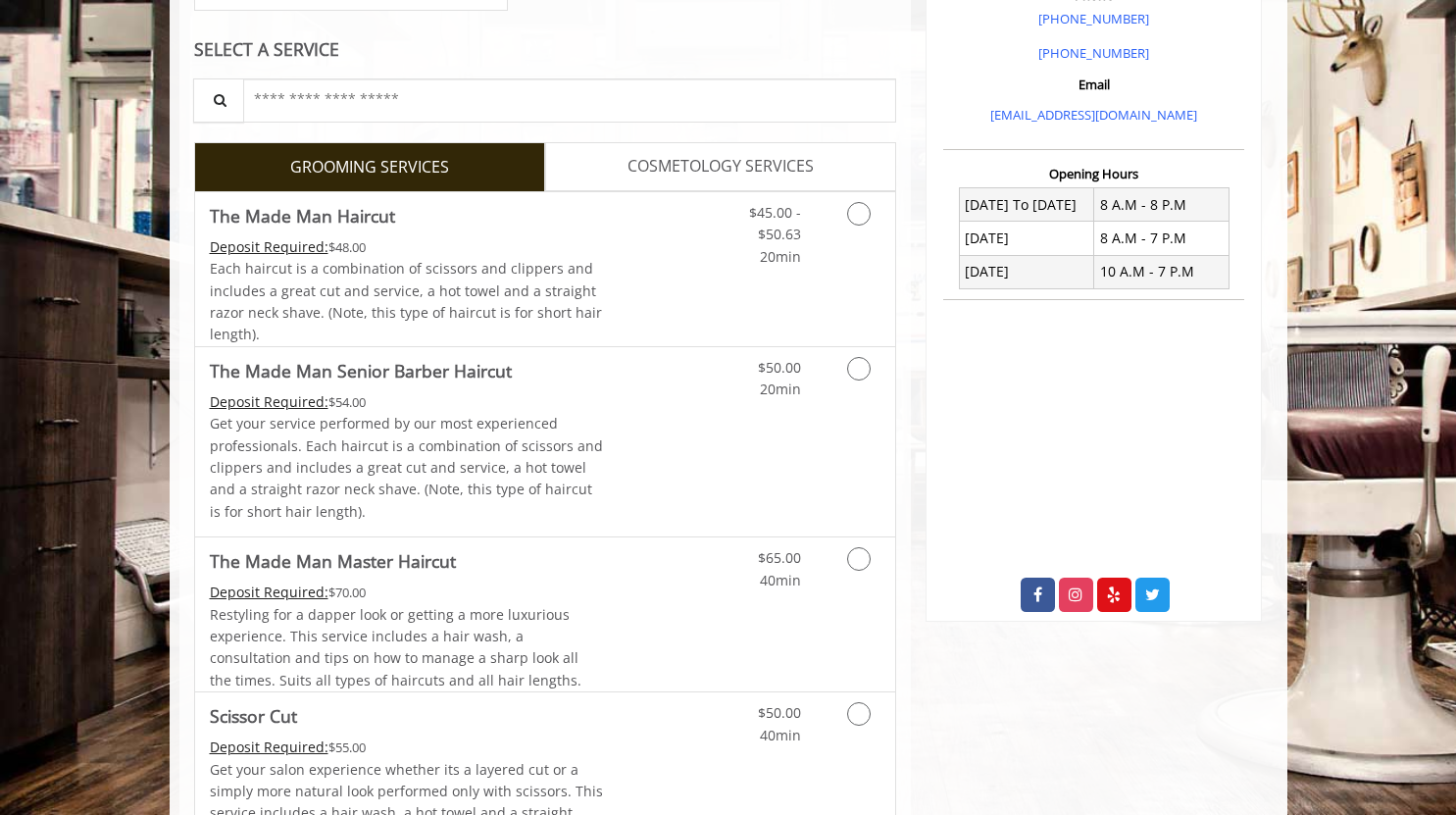
scroll to position [321, 0]
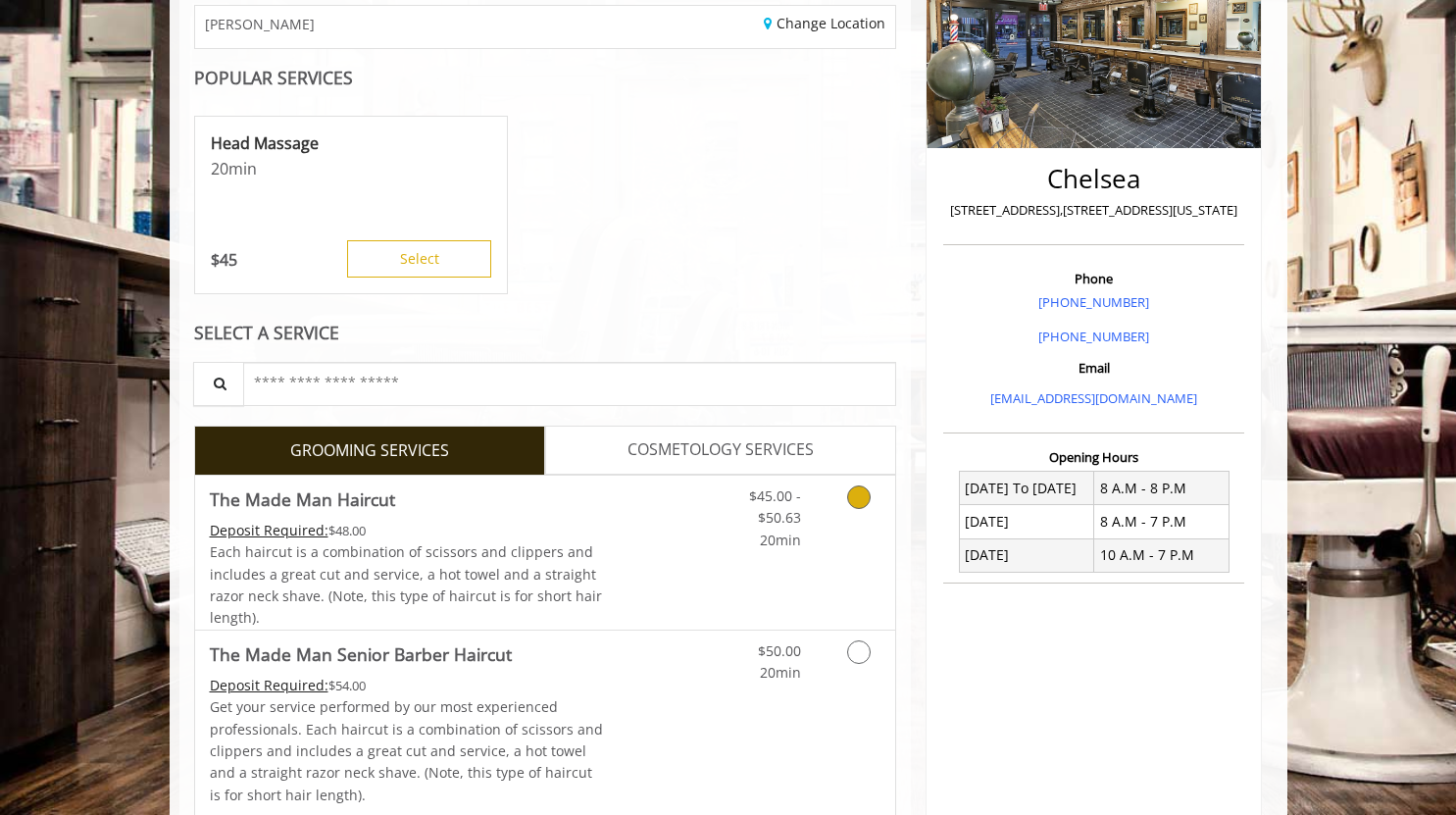
click at [646, 505] on link "Discounted Price" at bounding box center [661, 552] width 117 height 154
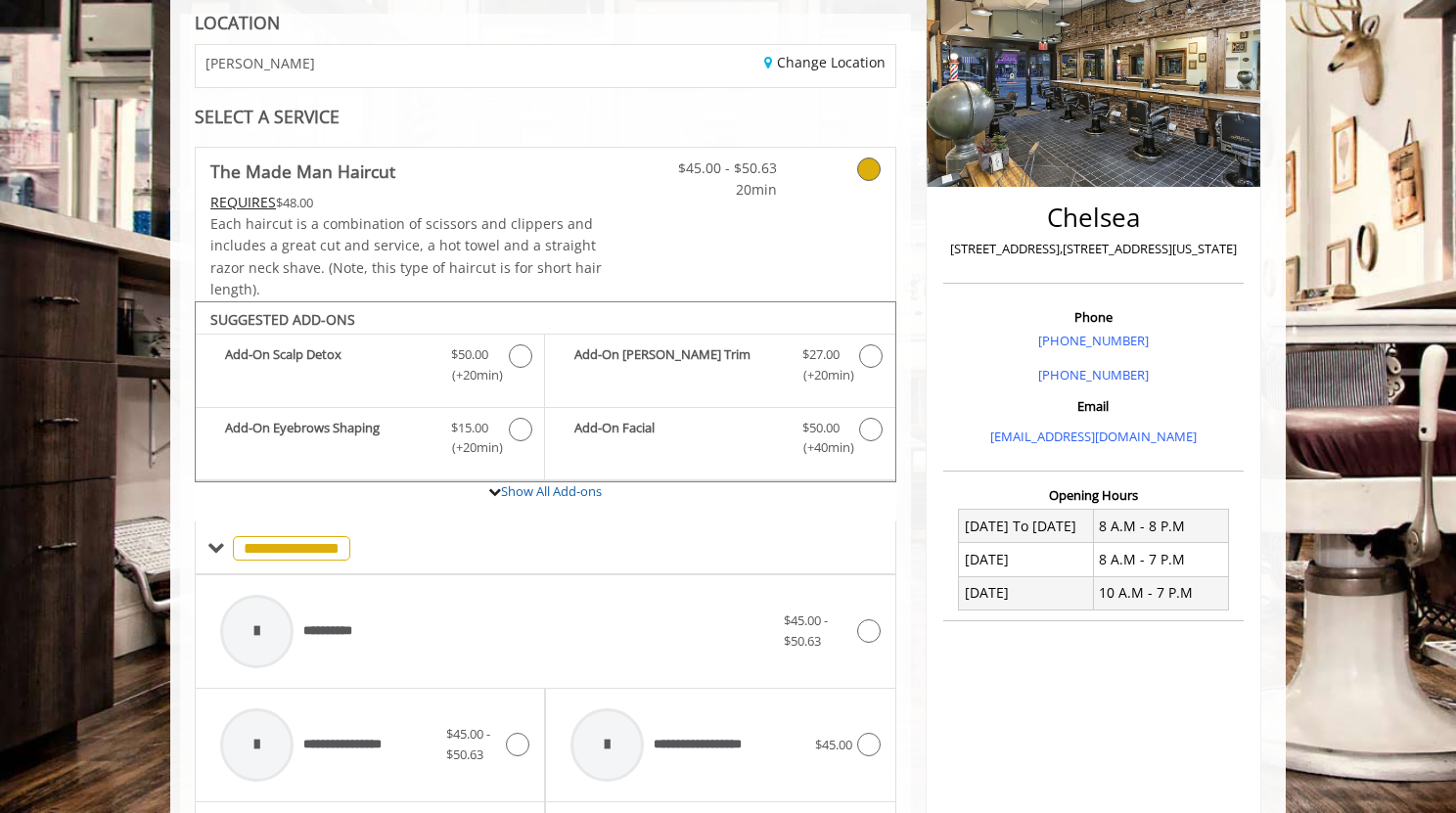
scroll to position [395, 0]
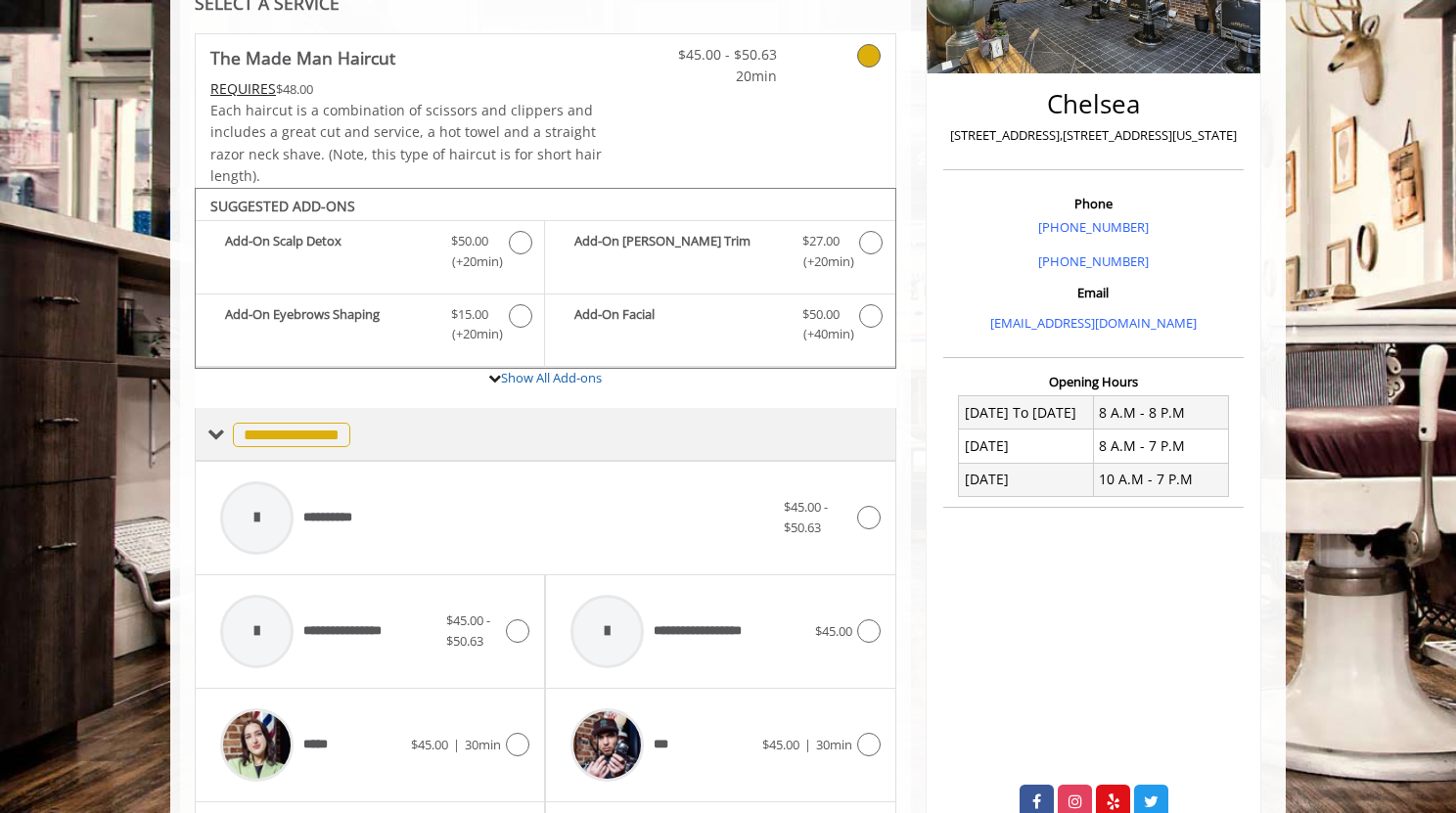
click at [291, 445] on span "**********" at bounding box center [292, 434] width 118 height 24
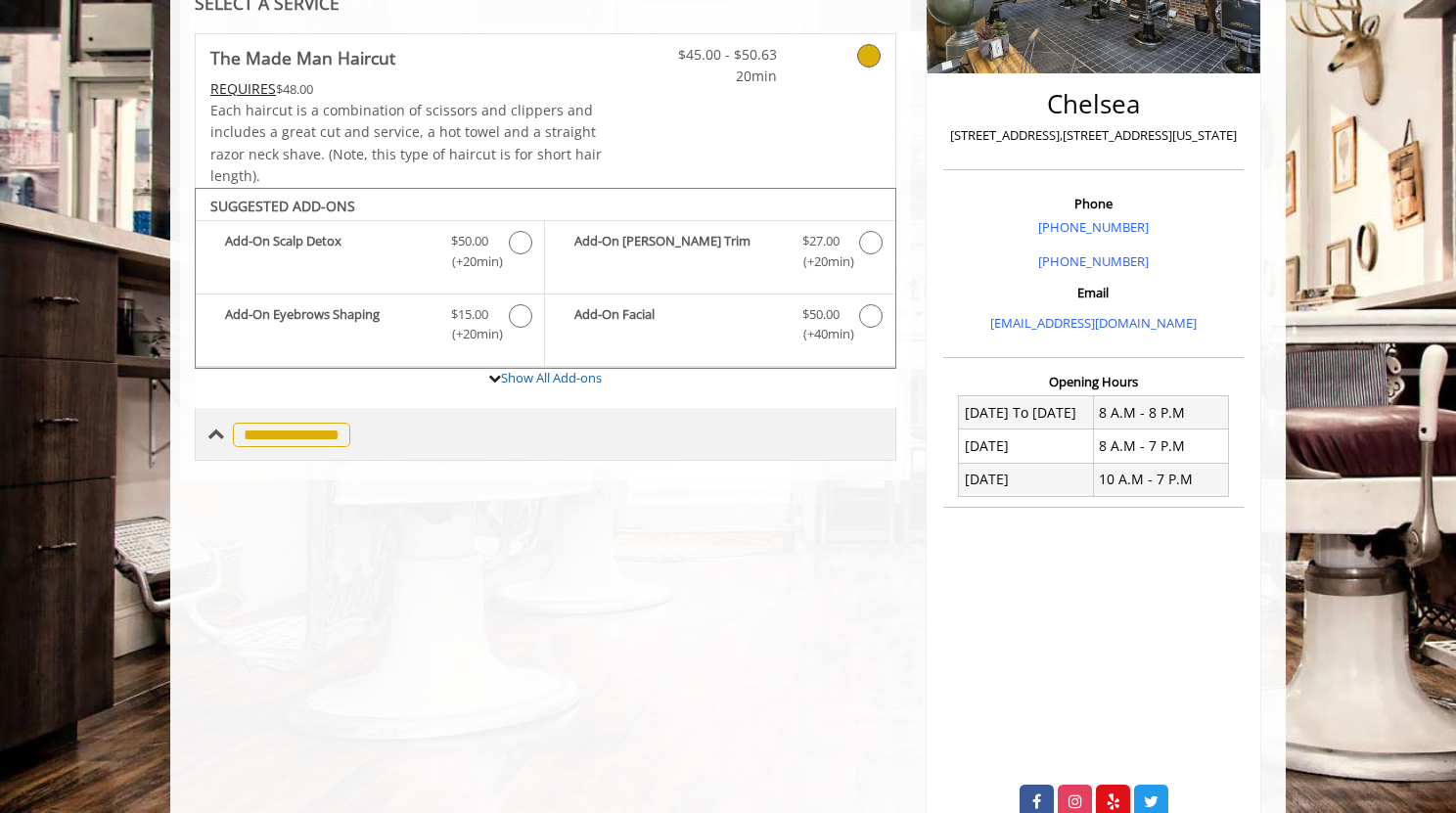
click at [291, 445] on span "**********" at bounding box center [292, 434] width 118 height 24
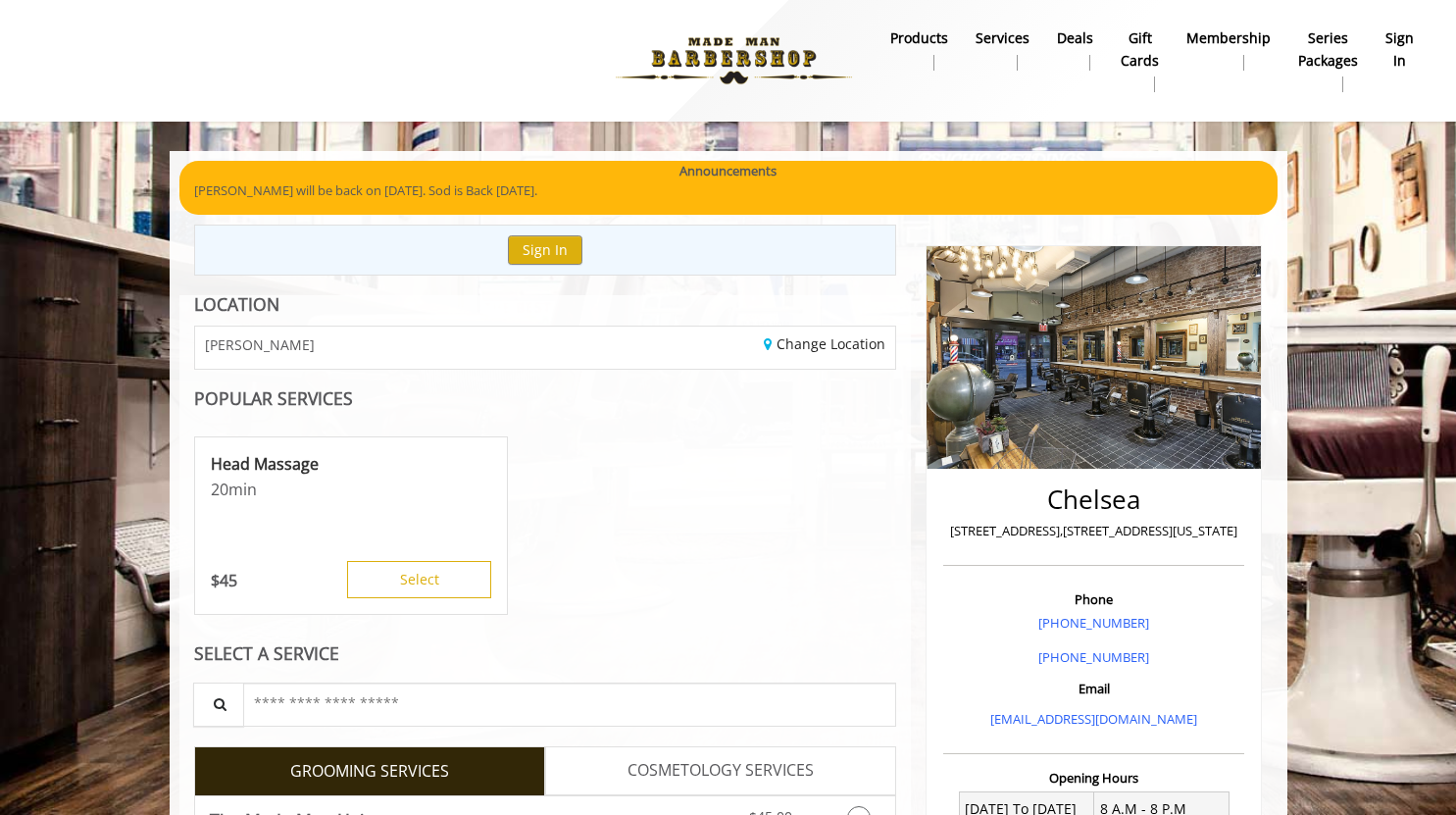
drag, startPoint x: 566, startPoint y: 603, endPoint x: 609, endPoint y: 474, distance: 136.0
click at [609, 474] on div "Head Massage 20 min $ 45 Select" at bounding box center [546, 526] width 703 height 196
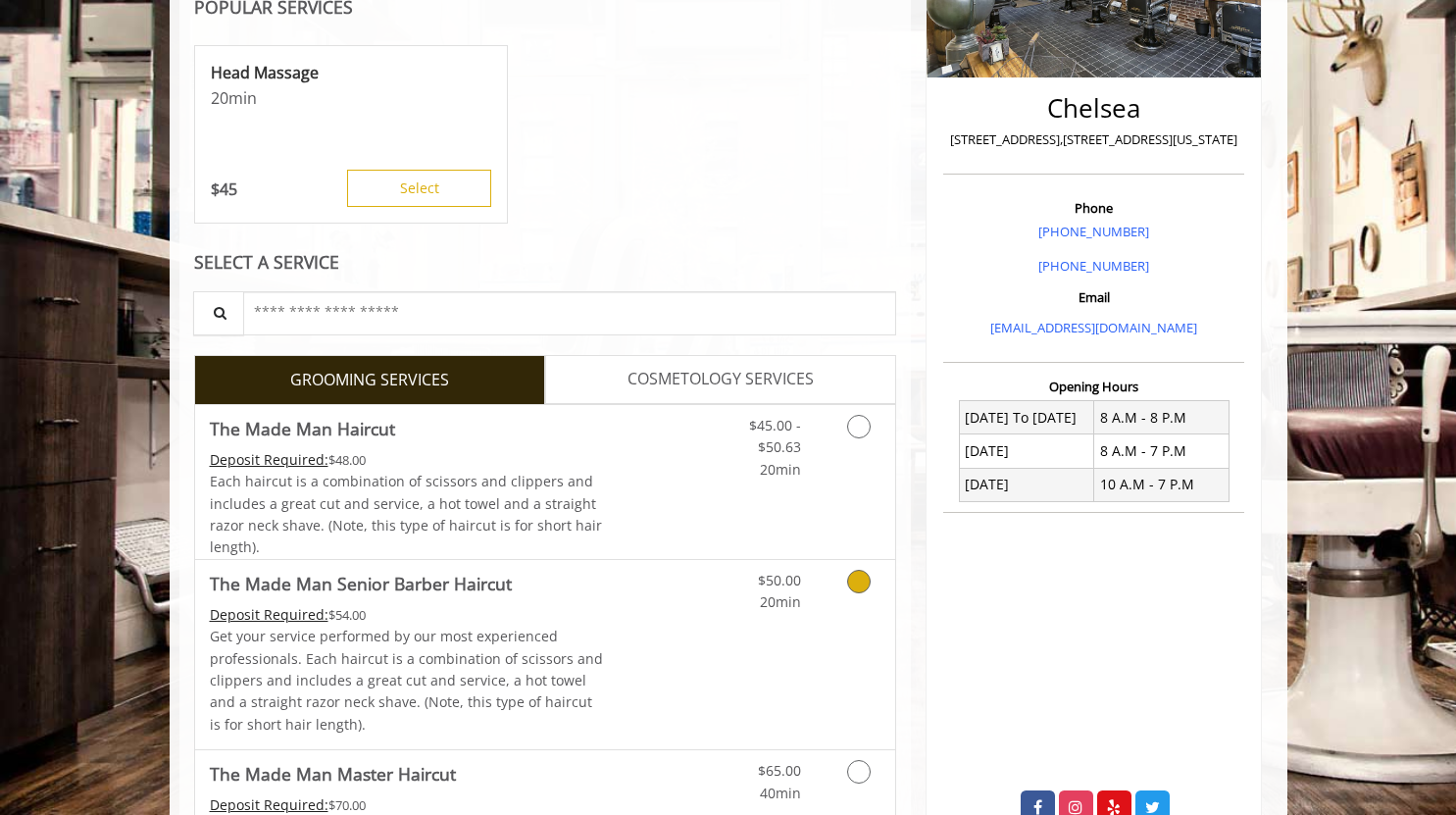
click at [570, 628] on p "Get your service performed by our most experienced professionals. Each haircut …" at bounding box center [407, 680] width 395 height 110
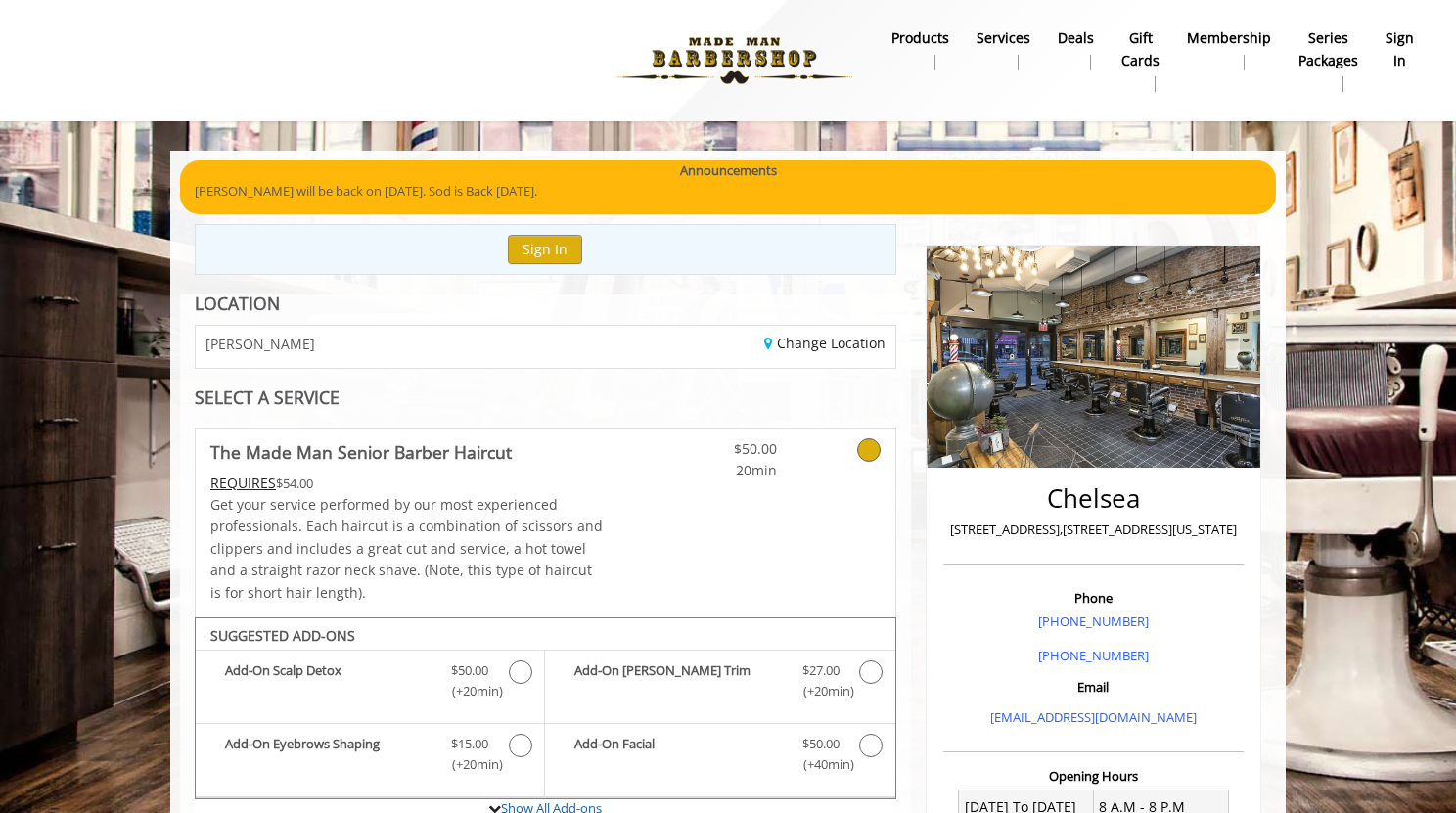
click at [521, 346] on div "[PERSON_NAME]" at bounding box center [364, 347] width 364 height 42
click at [826, 346] on link "Change Location" at bounding box center [825, 343] width 121 height 19
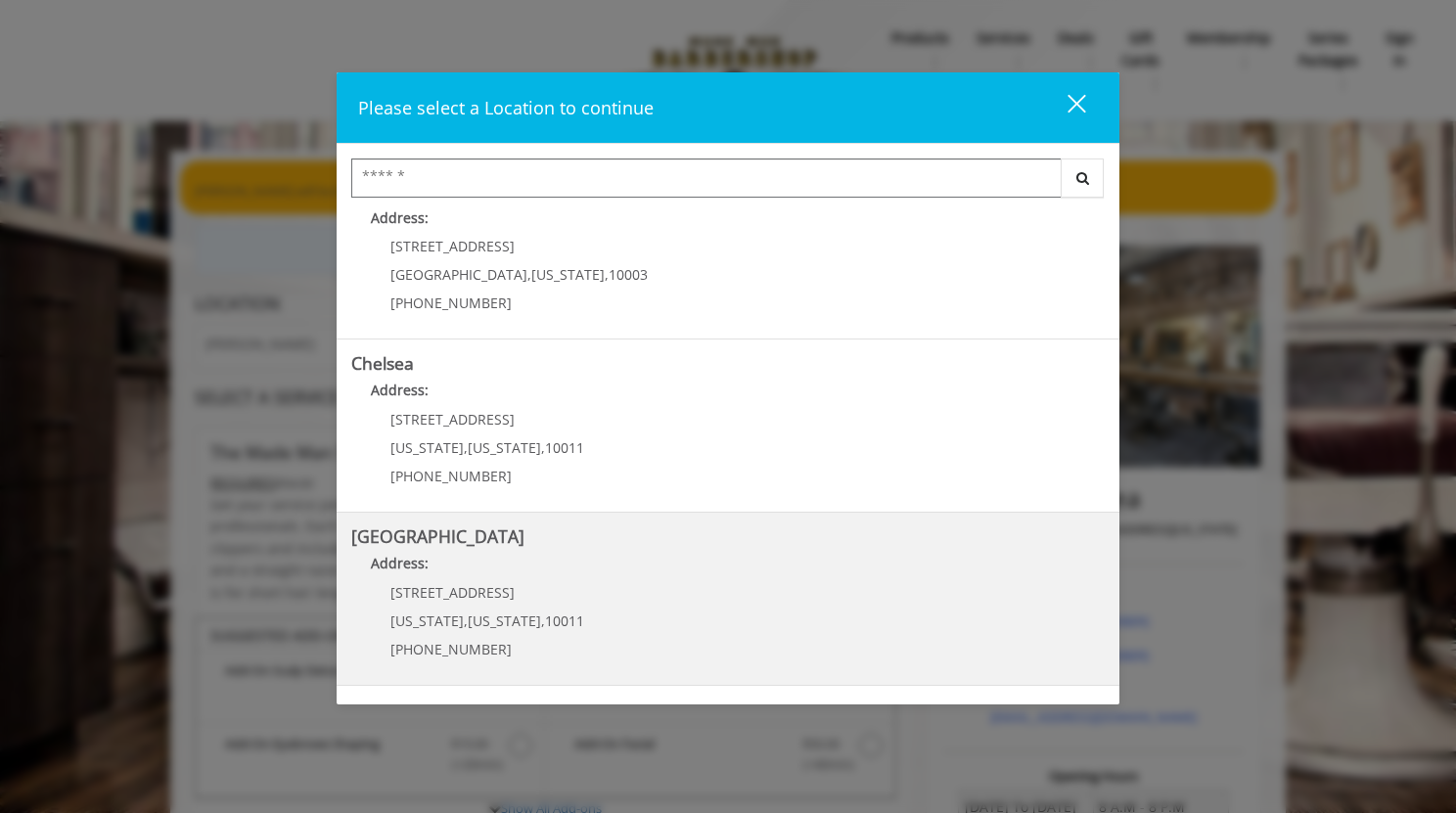
scroll to position [39, 0]
click at [680, 608] on Street "[GEOGRAPHIC_DATA] Address: [STREET_ADDRESS][US_STATE][US_STATE] (646) 850-0041" at bounding box center [728, 599] width 753 height 143
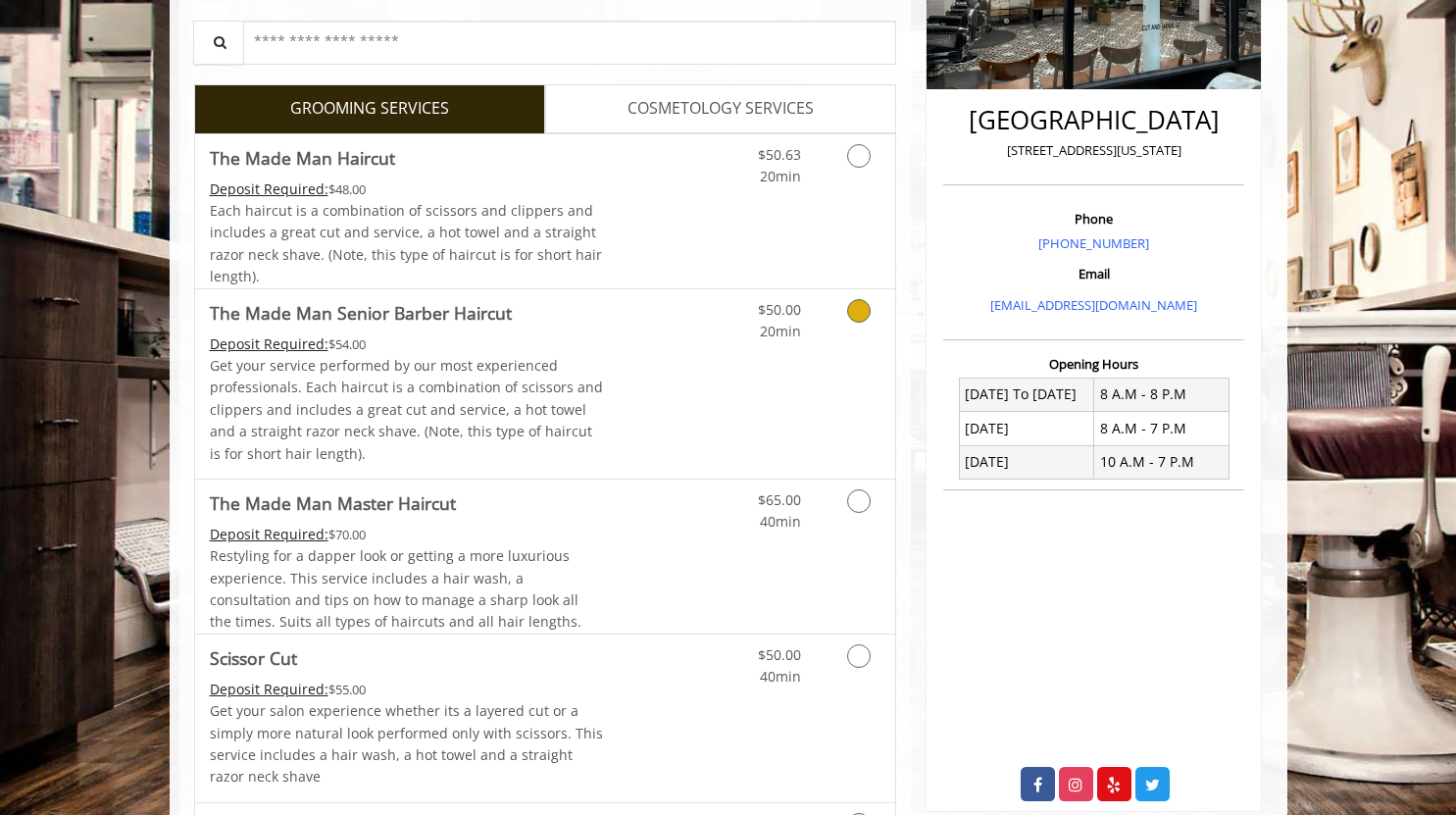
scroll to position [409, 0]
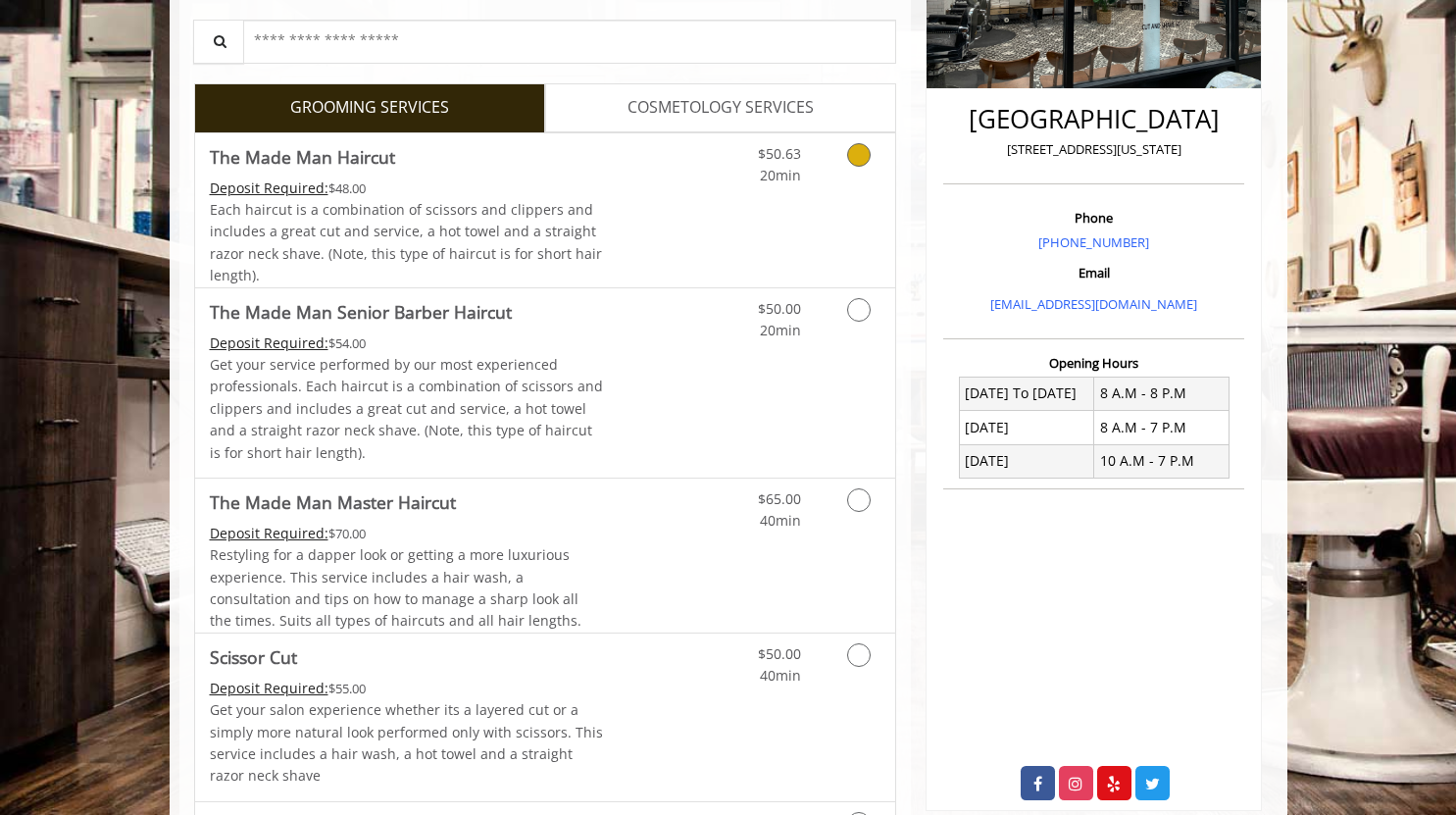
click at [631, 205] on link "Discounted Price" at bounding box center [661, 210] width 117 height 154
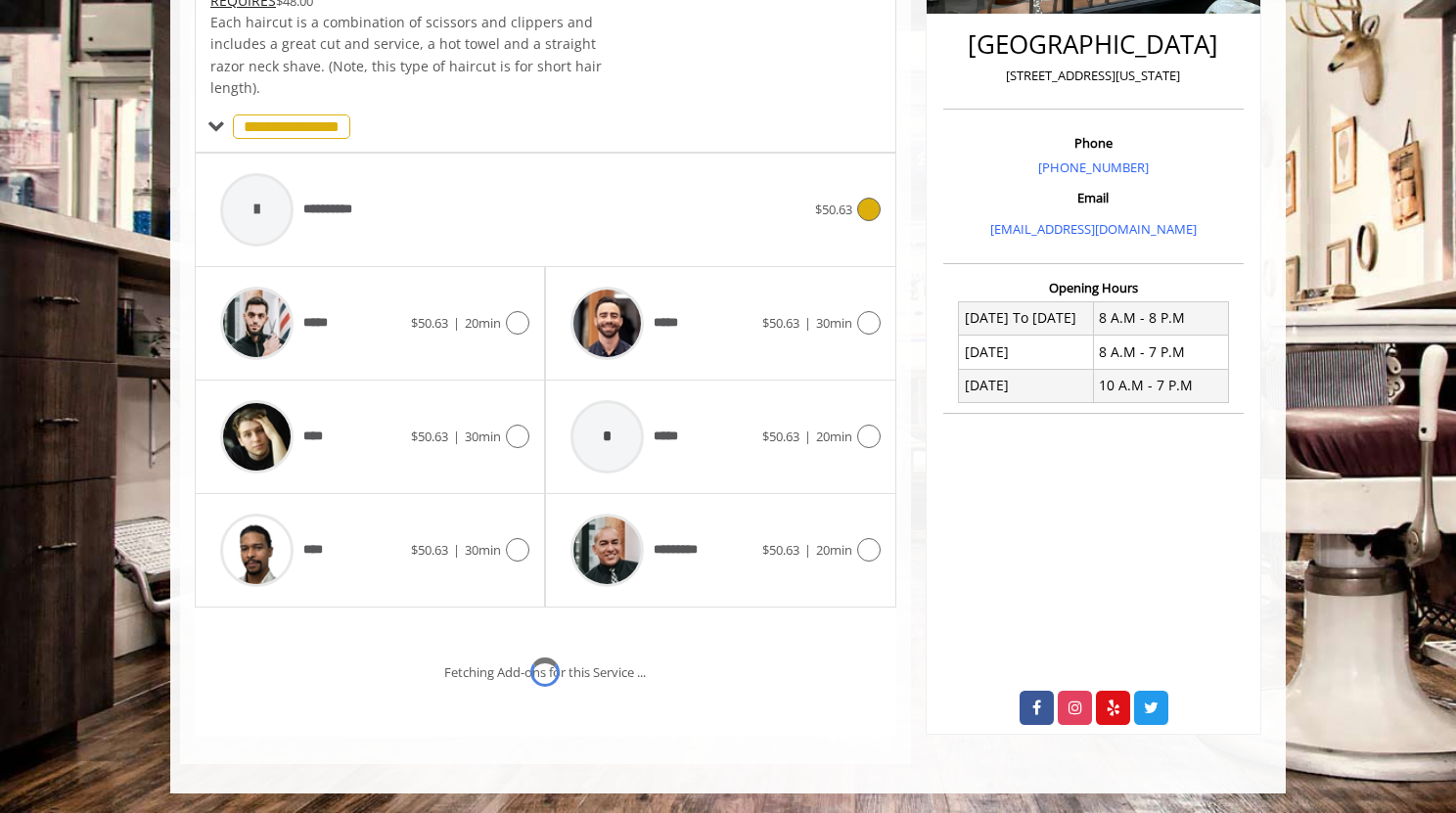
scroll to position [564, 0]
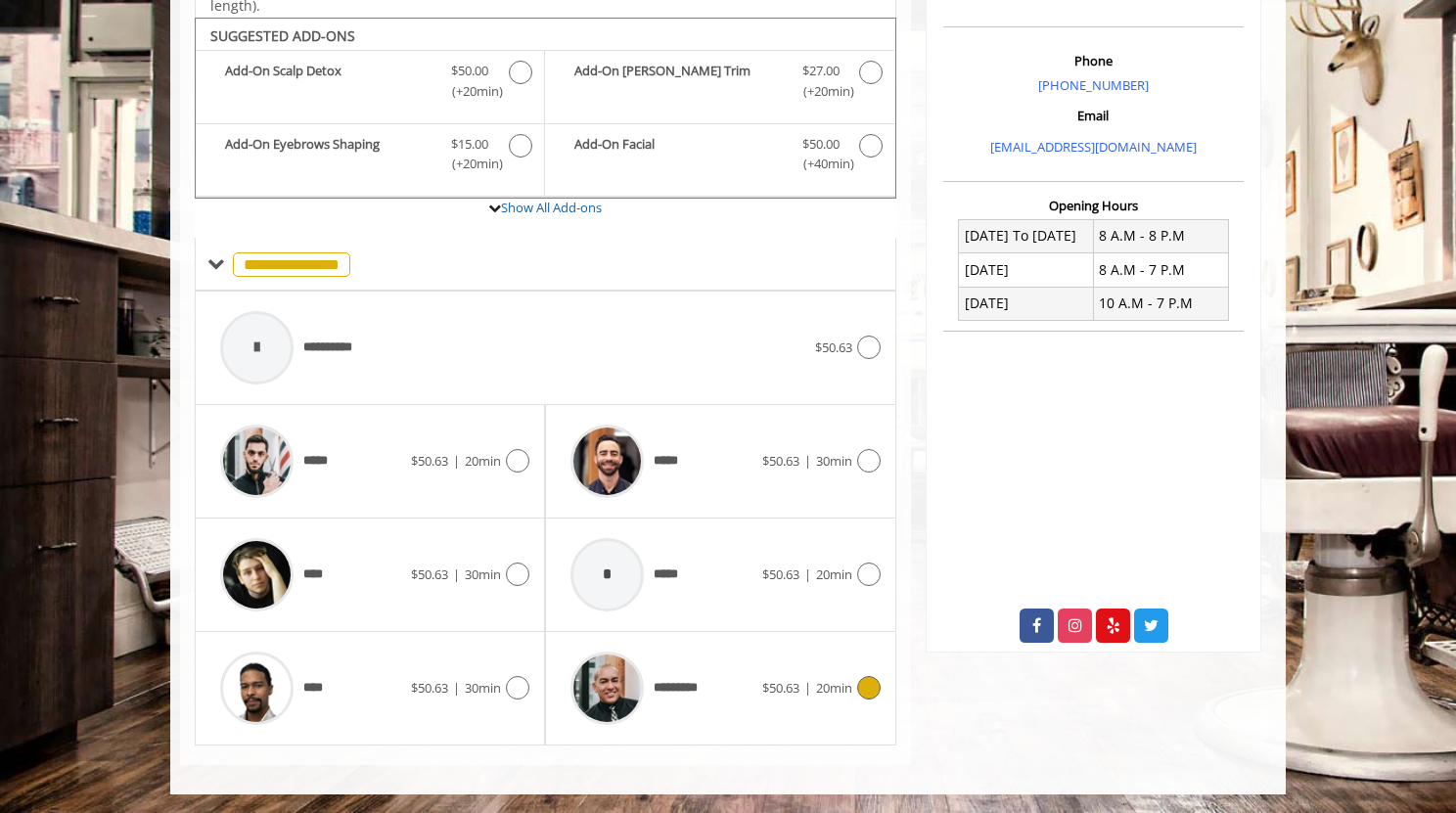
click at [687, 657] on span "*********" at bounding box center [636, 688] width 151 height 93
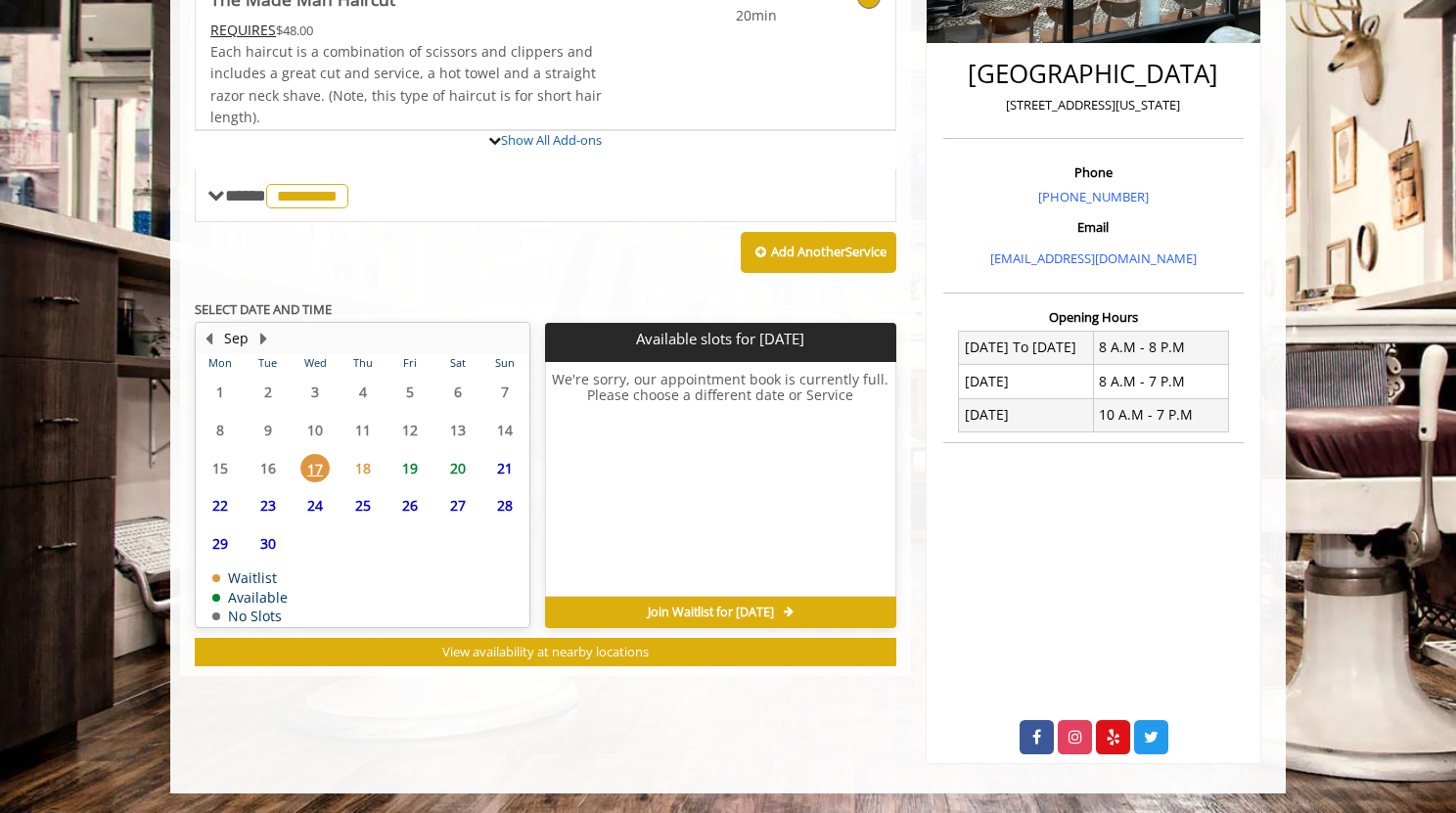
scroll to position [543, 0]
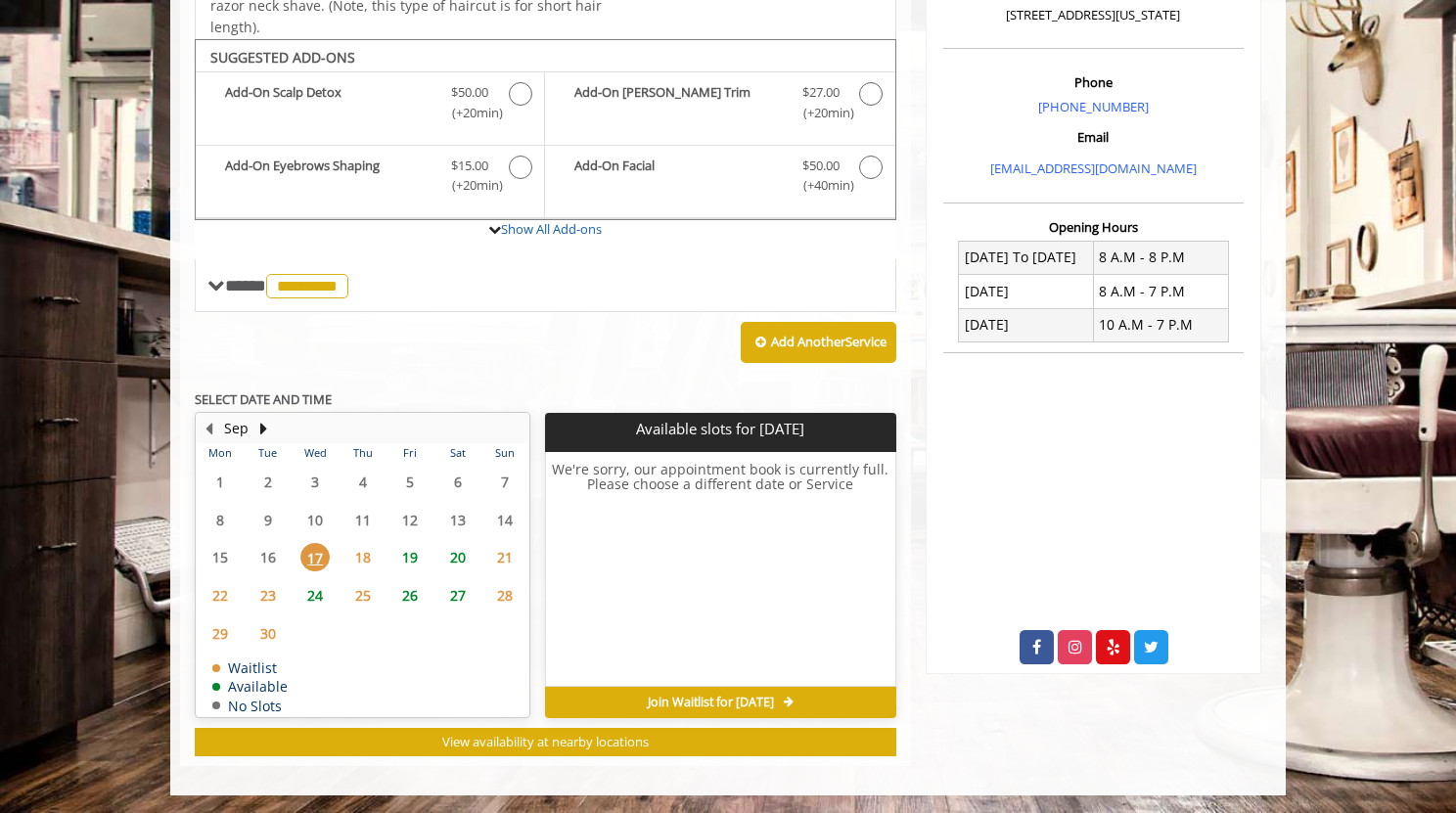
click at [454, 561] on span "20" at bounding box center [458, 556] width 29 height 28
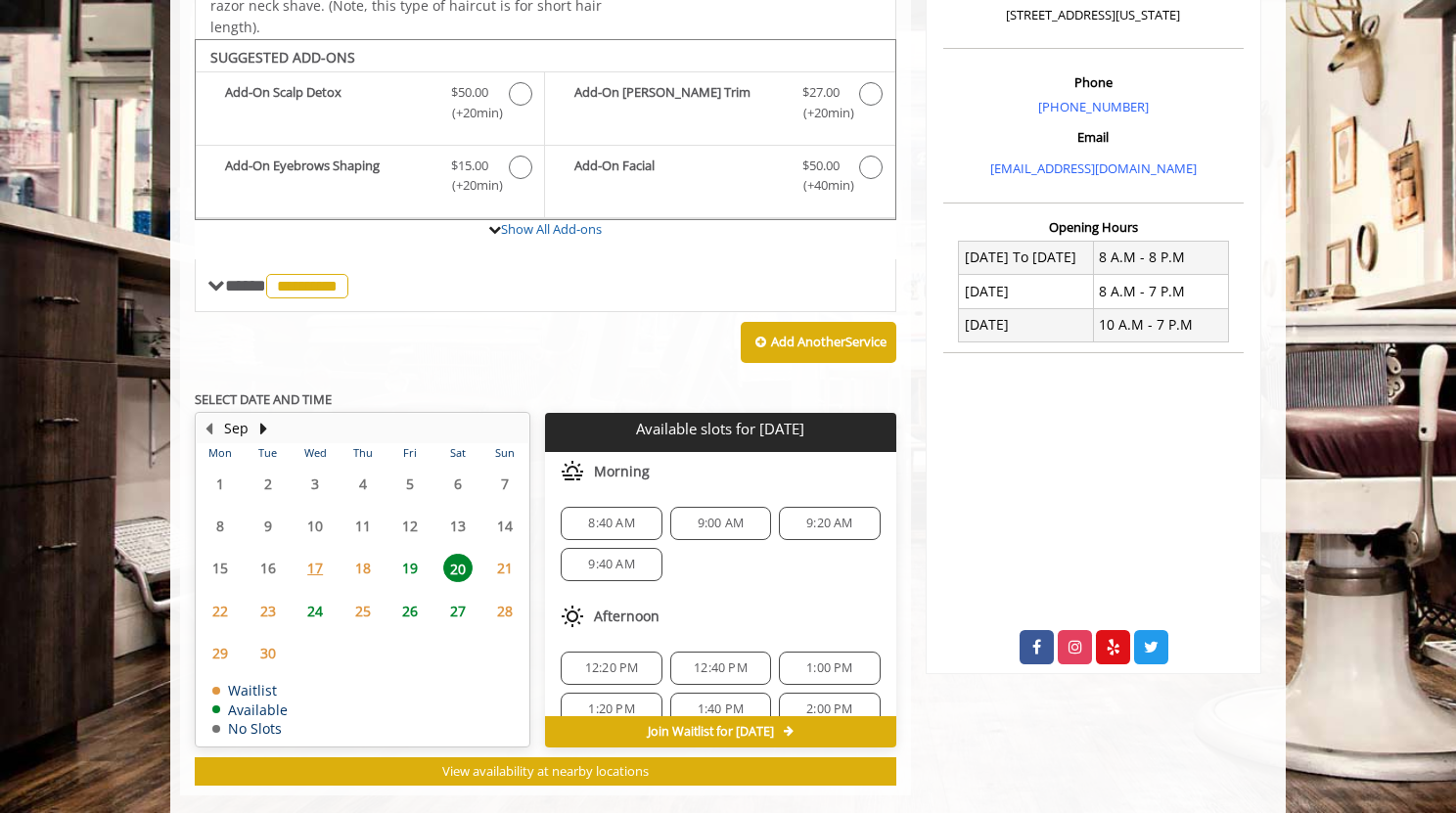
scroll to position [572, 0]
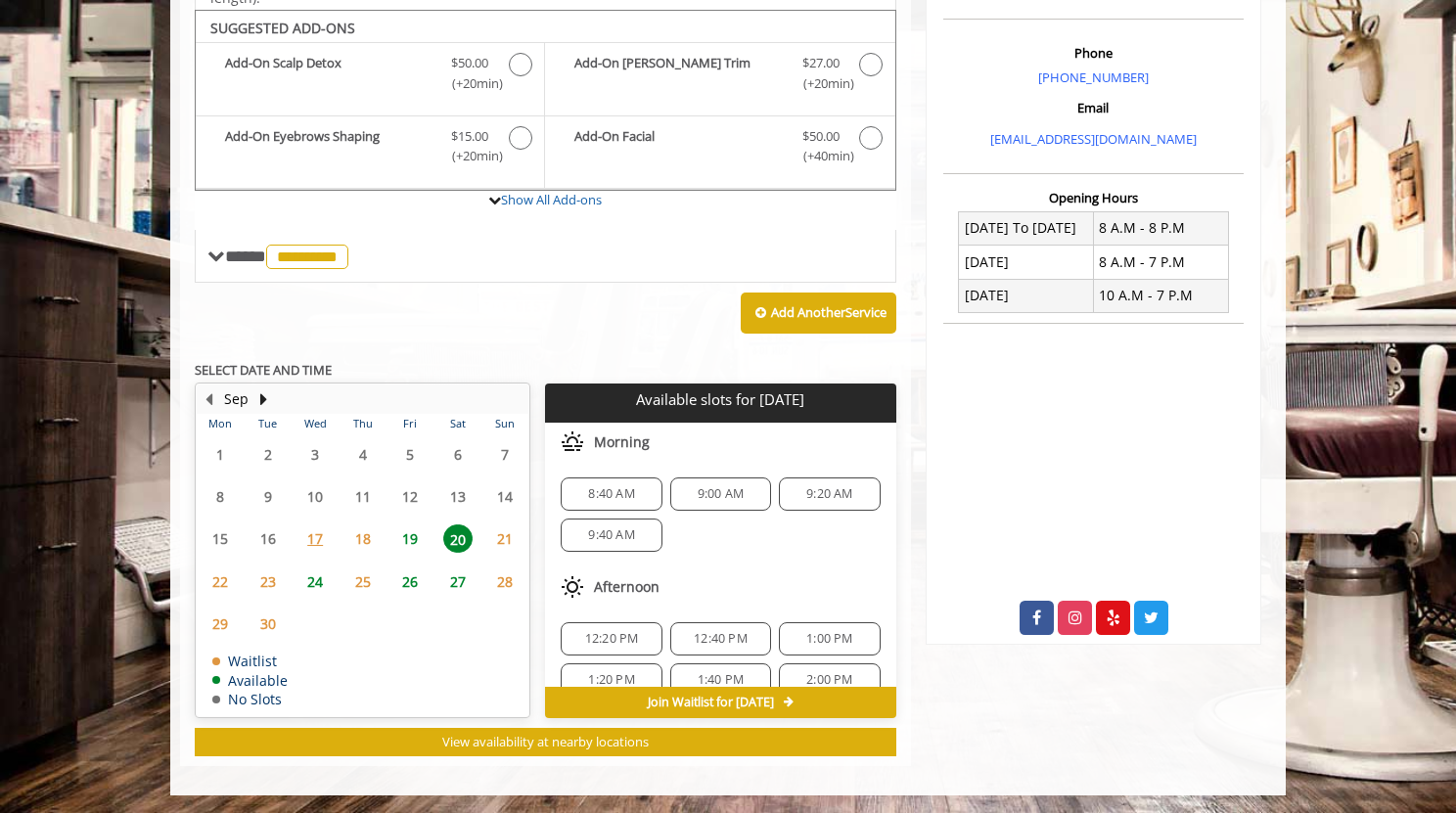
click at [404, 537] on span "19" at bounding box center [411, 538] width 29 height 28
click at [363, 529] on span "18" at bounding box center [364, 538] width 29 height 28
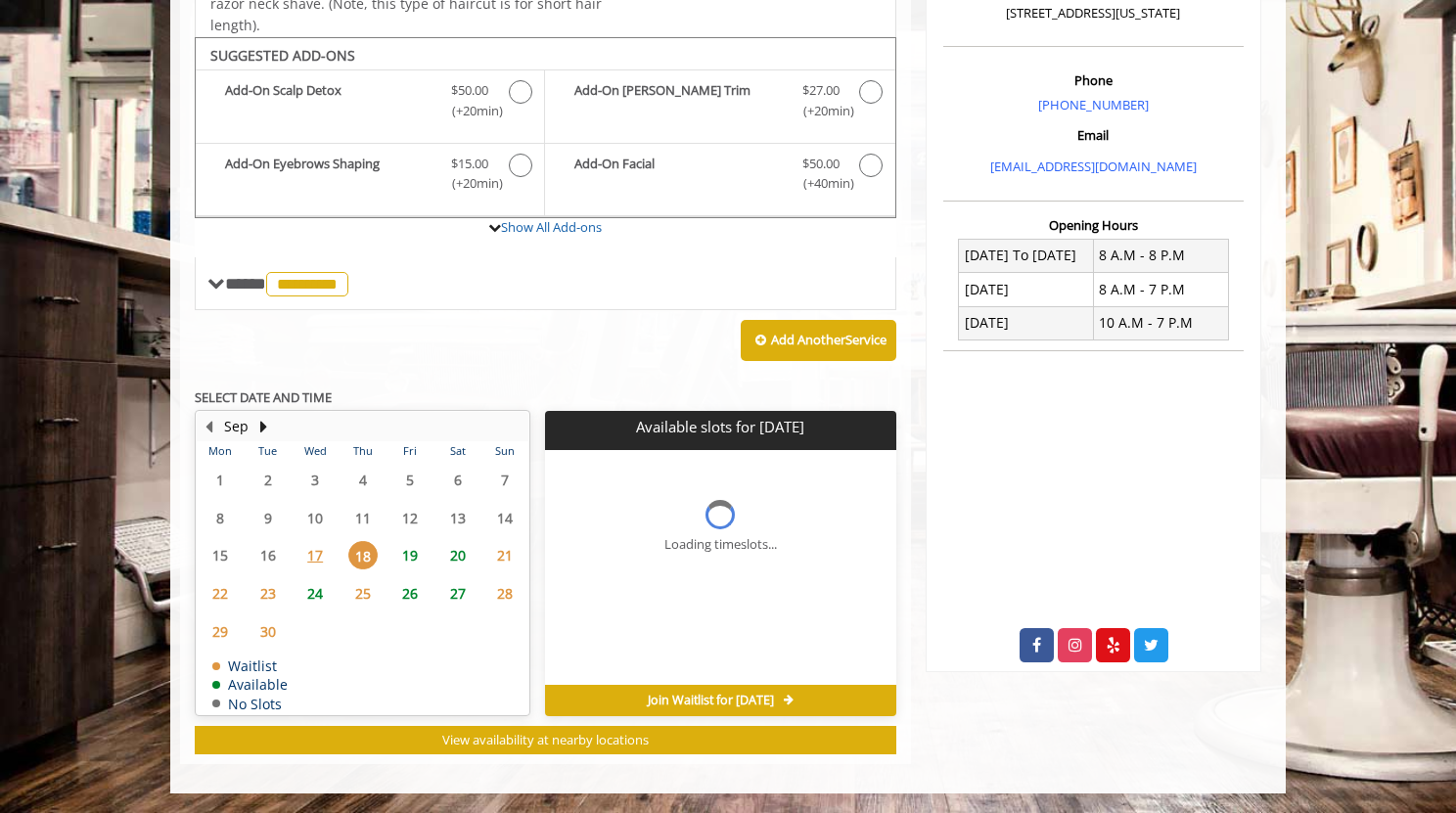
scroll to position [543, 0]
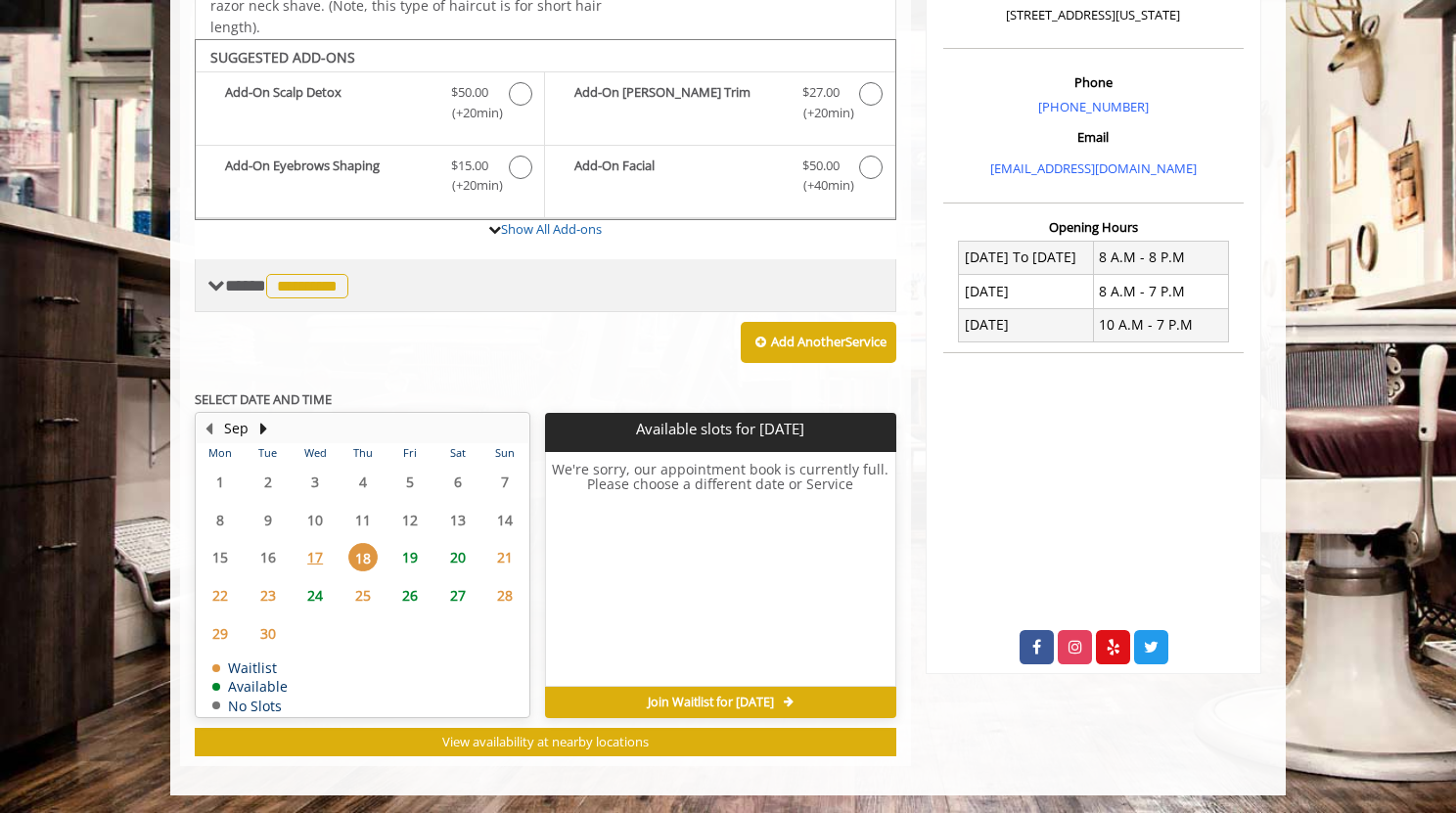
click at [311, 287] on span "*********" at bounding box center [308, 286] width 82 height 24
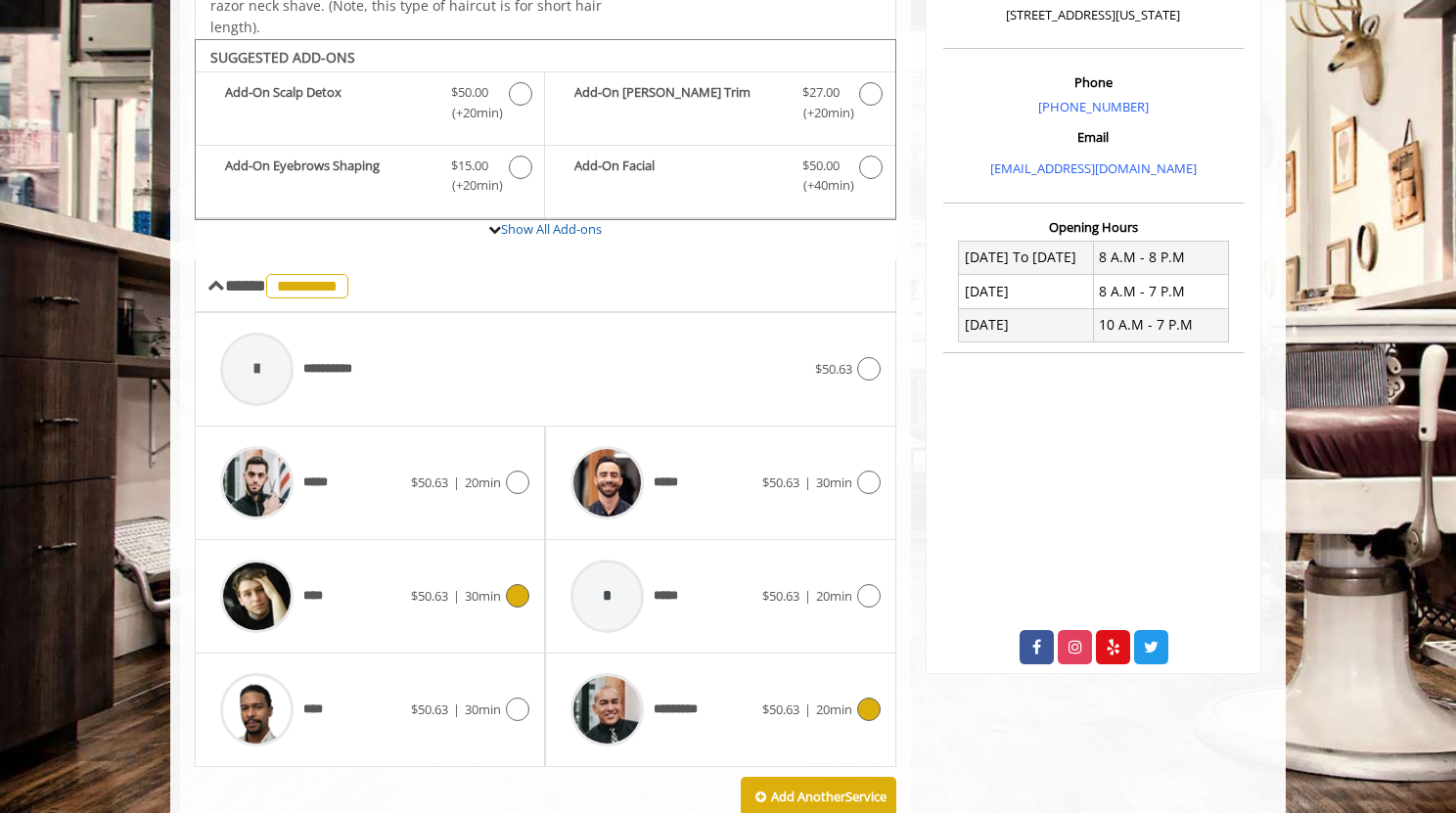
click at [314, 596] on span "****" at bounding box center [316, 596] width 25 height 21
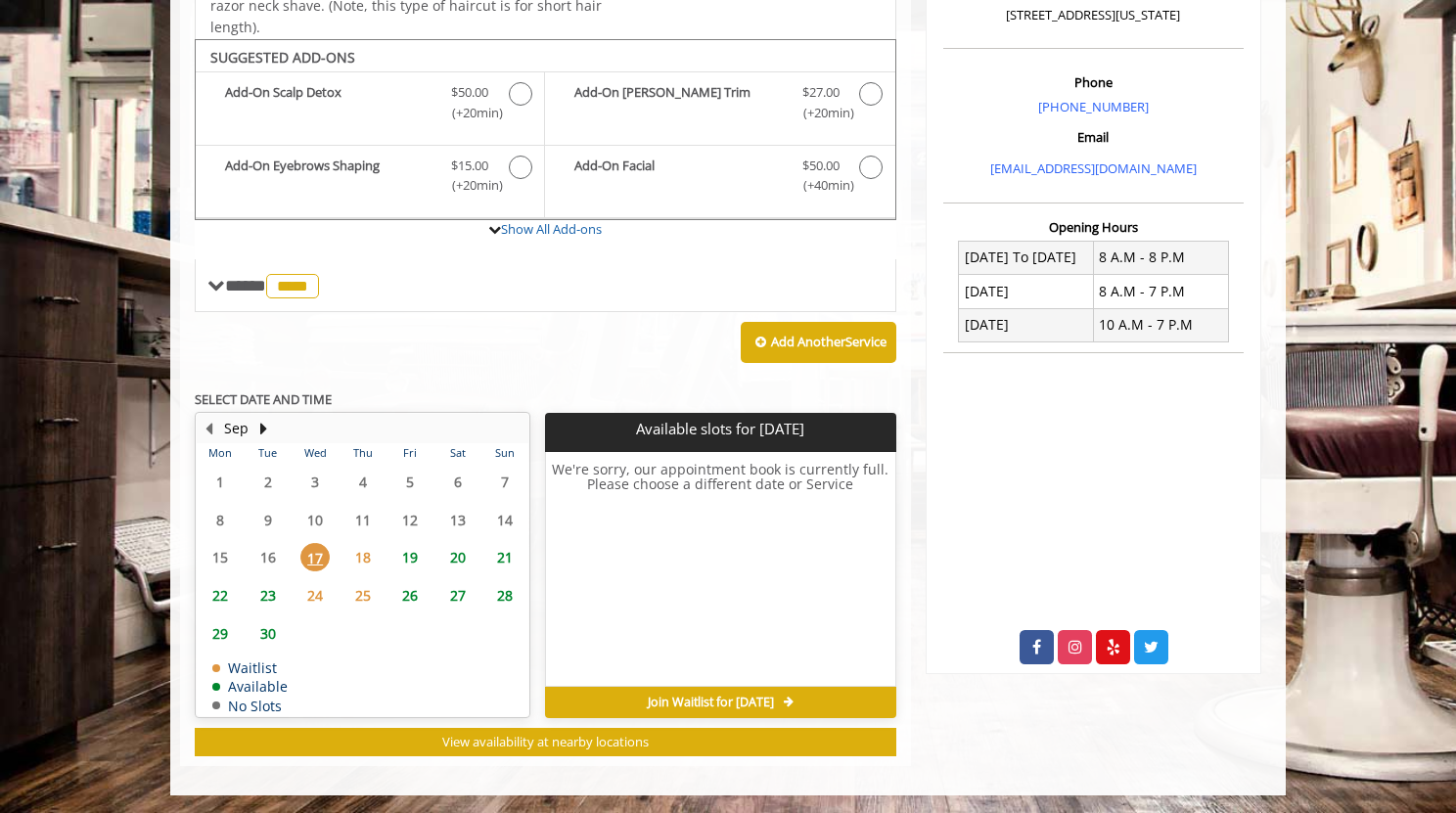
click at [408, 562] on span "19" at bounding box center [411, 556] width 29 height 28
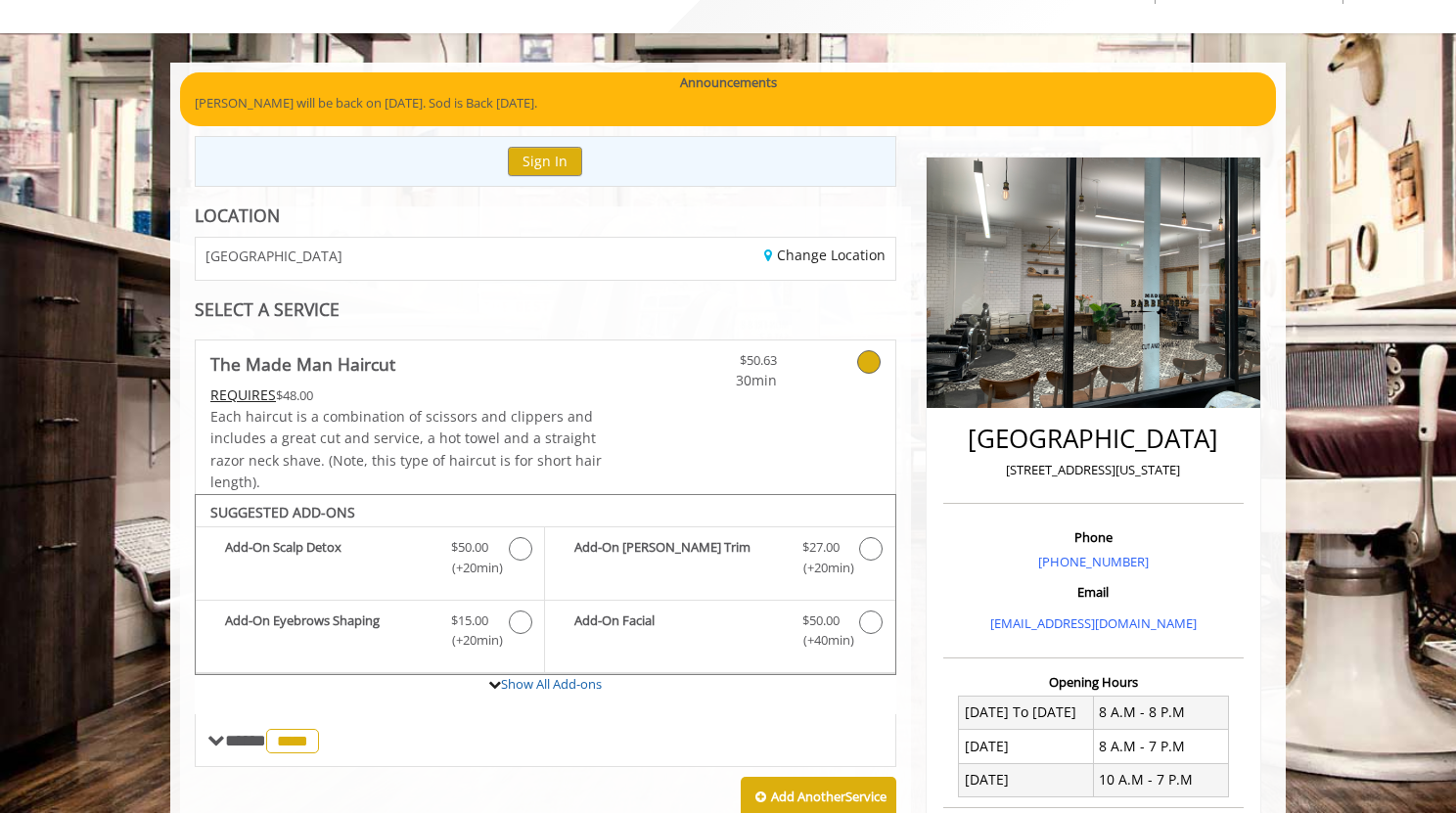
scroll to position [0, 0]
